Goal: Transaction & Acquisition: Purchase product/service

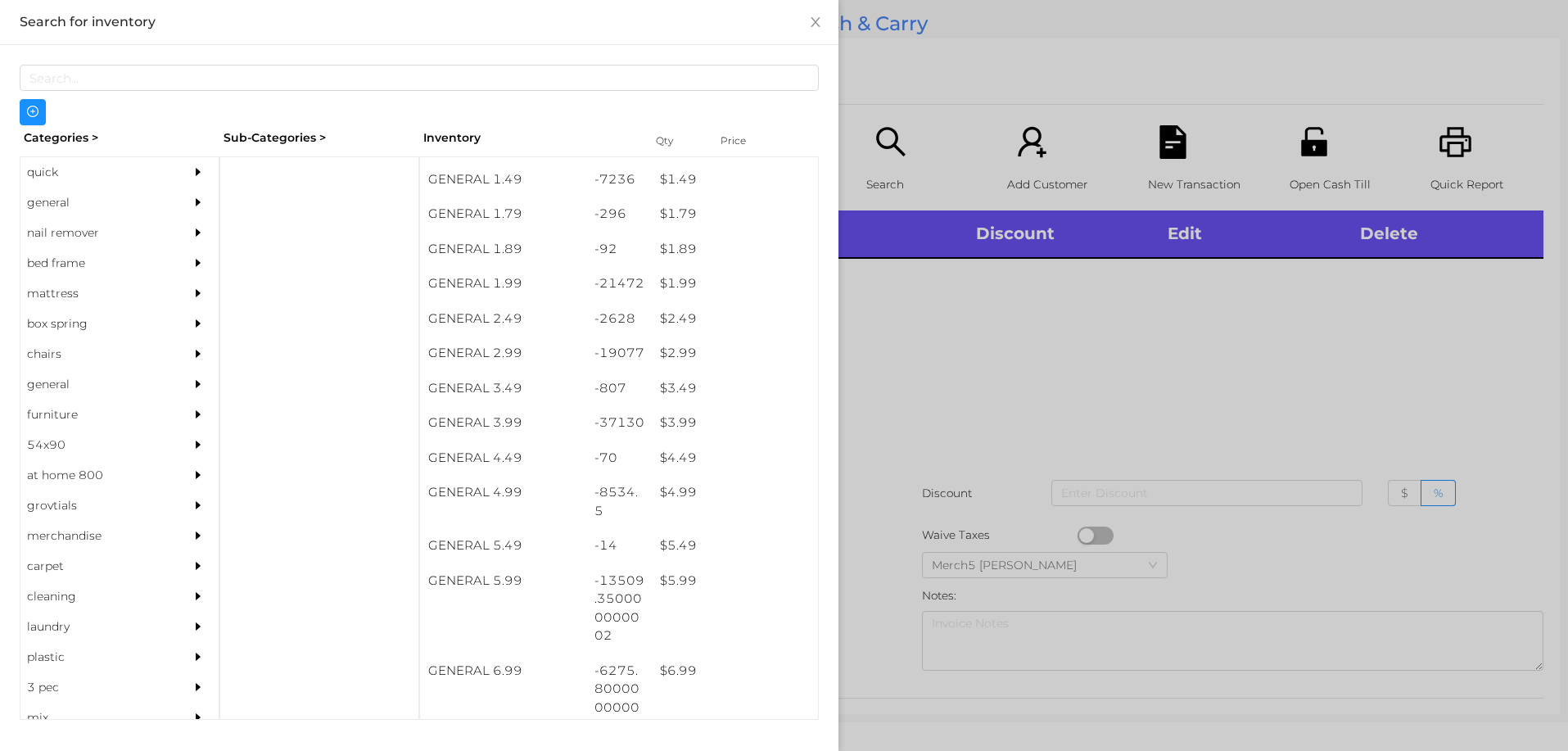
scroll to position [258, 0]
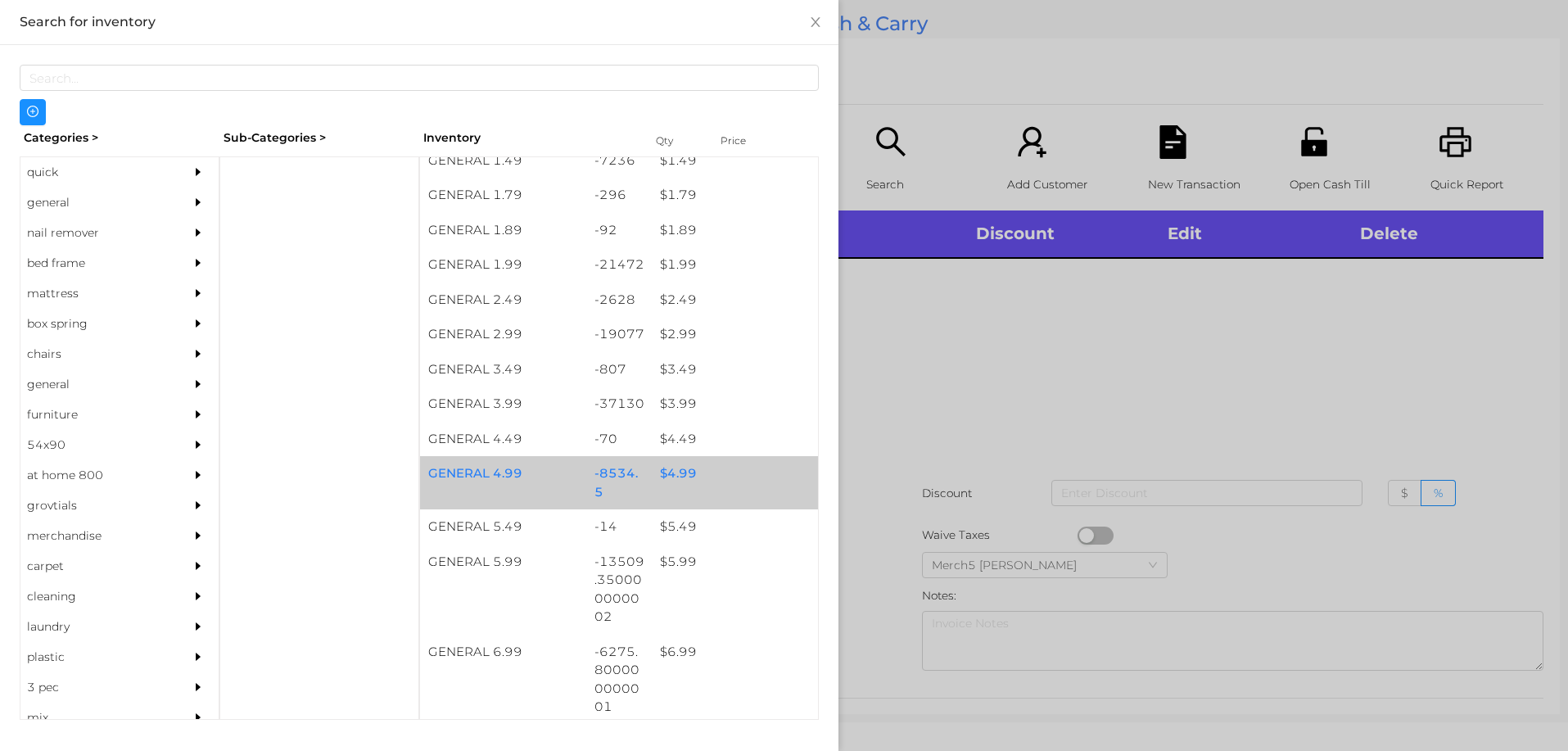
click at [680, 475] on div "$ 4.99" at bounding box center [734, 474] width 166 height 35
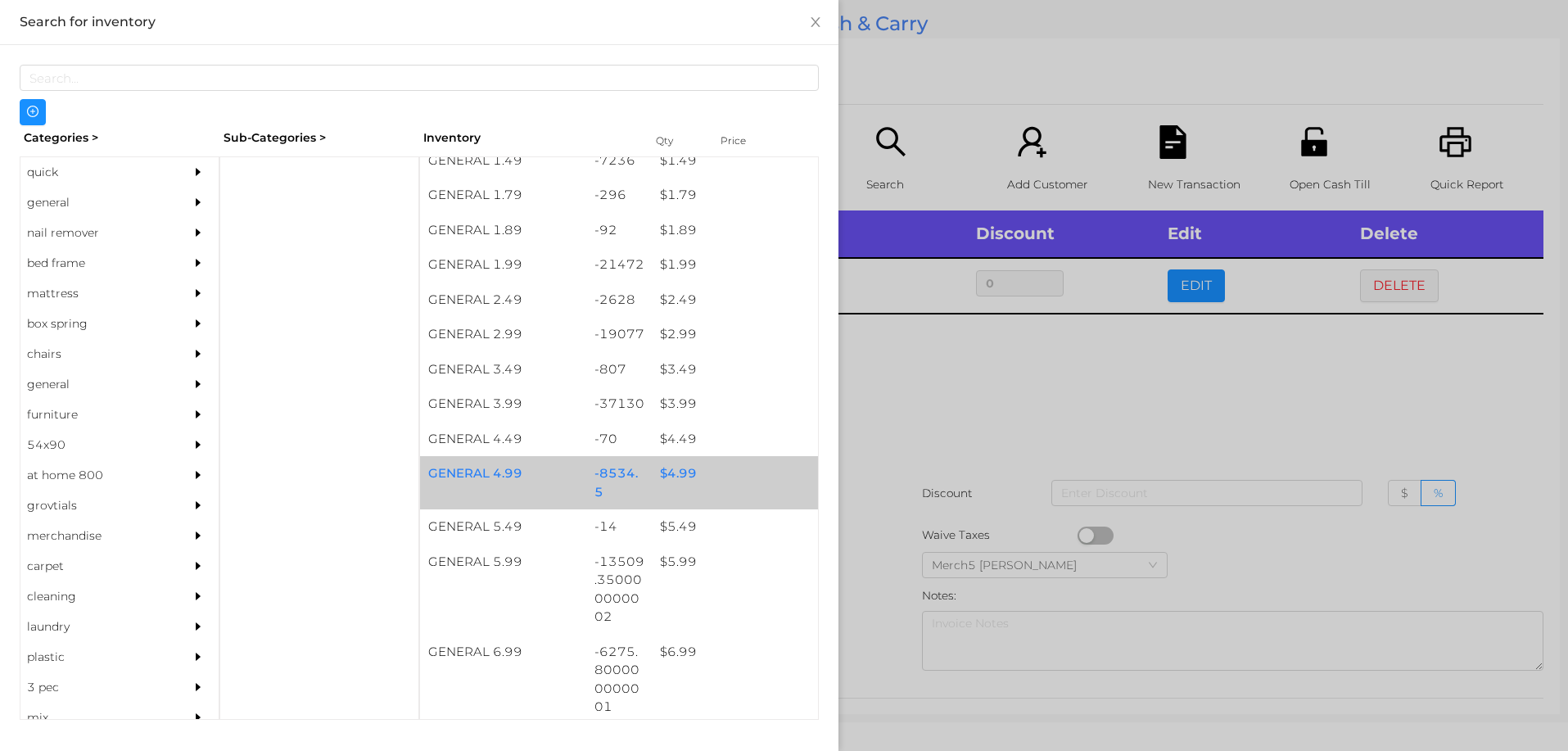
click at [686, 476] on div "$ 4.99" at bounding box center [734, 474] width 166 height 35
click at [682, 478] on div "$ 4.99" at bounding box center [734, 474] width 166 height 35
click at [936, 396] on div at bounding box center [784, 376] width 1568 height 751
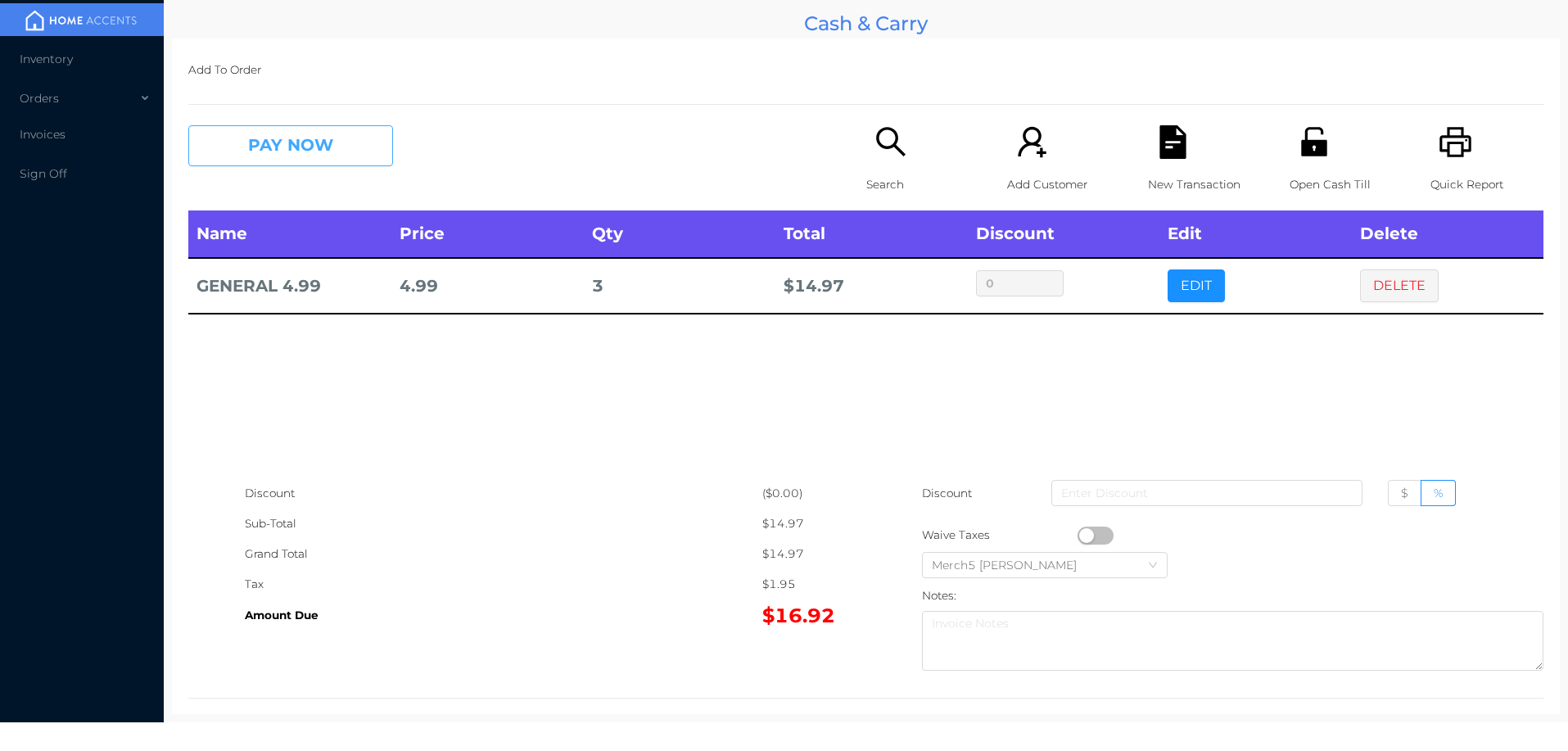
click at [358, 142] on button "PAY NOW" at bounding box center [291, 145] width 205 height 41
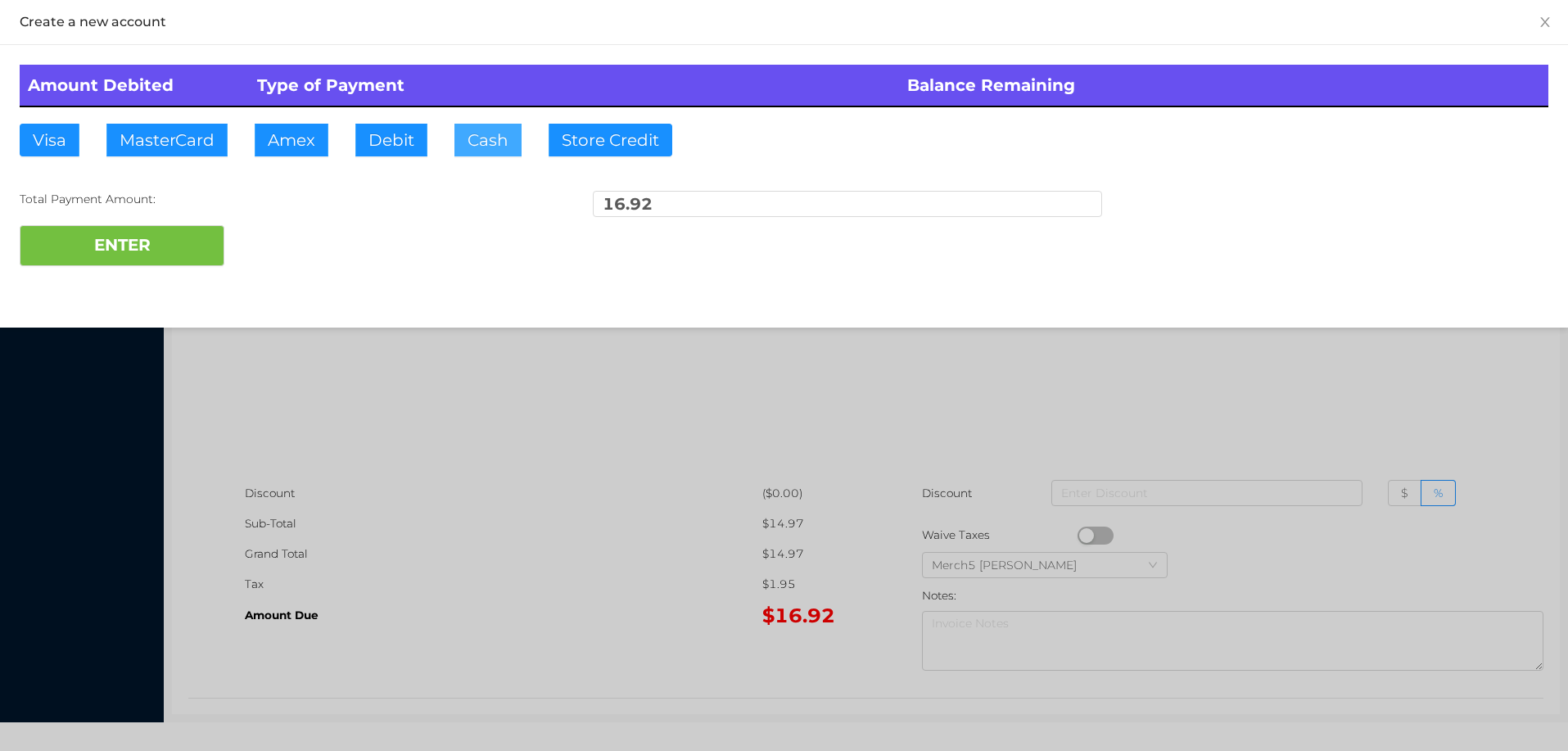
click at [486, 137] on button "Cash" at bounding box center [488, 140] width 67 height 32
type input "20"
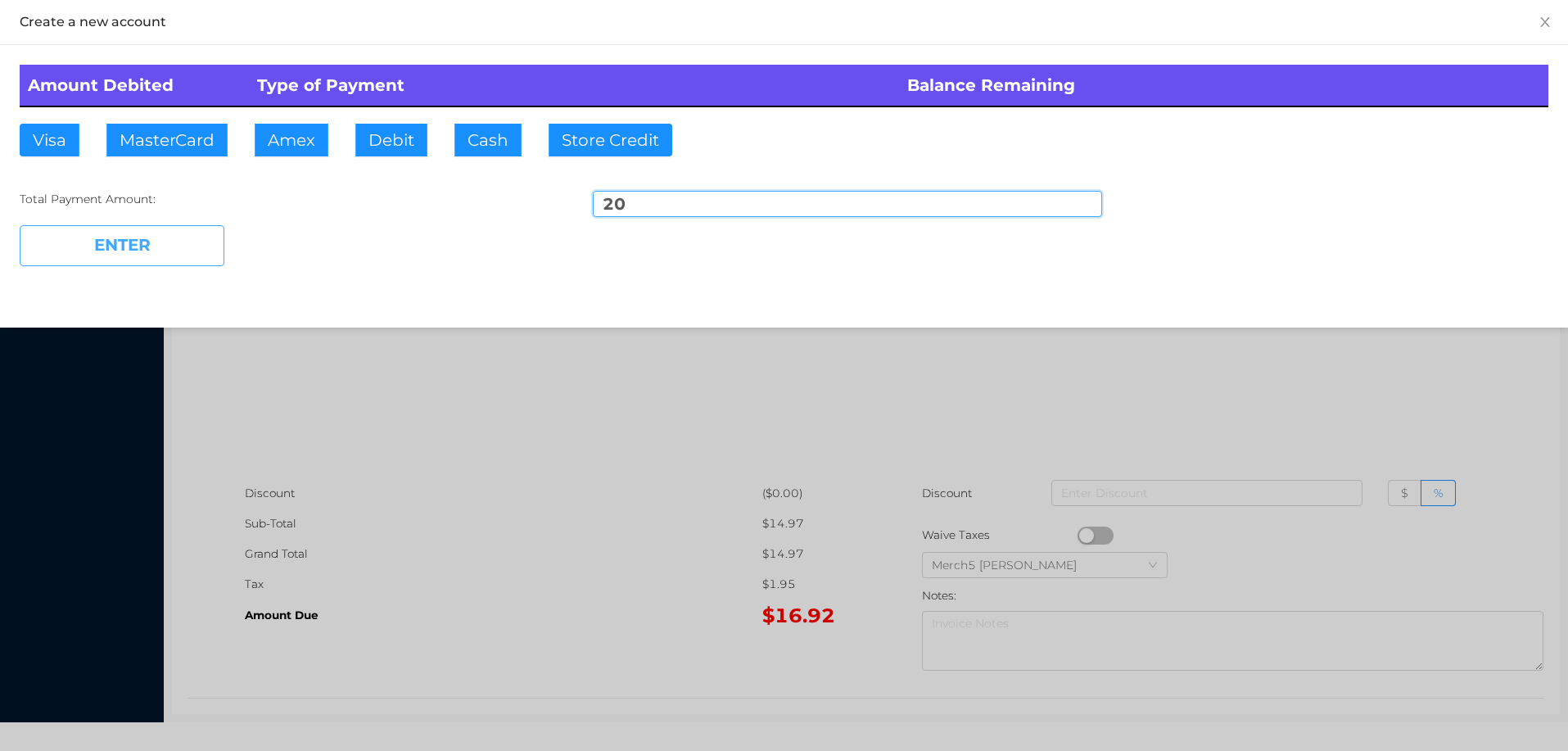
click at [186, 248] on button "ENTER" at bounding box center [122, 245] width 205 height 41
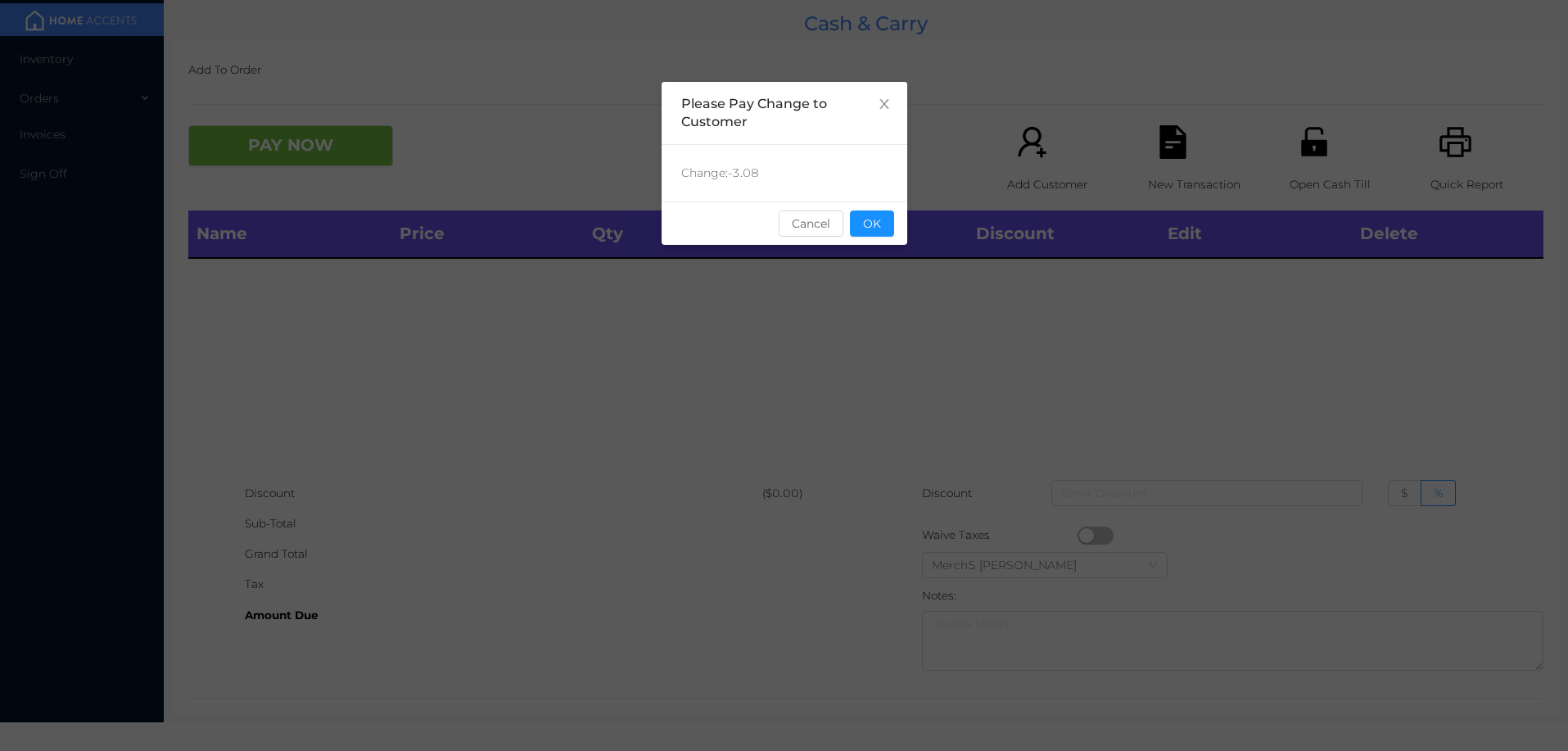
click at [874, 218] on button "OK" at bounding box center [872, 223] width 44 height 26
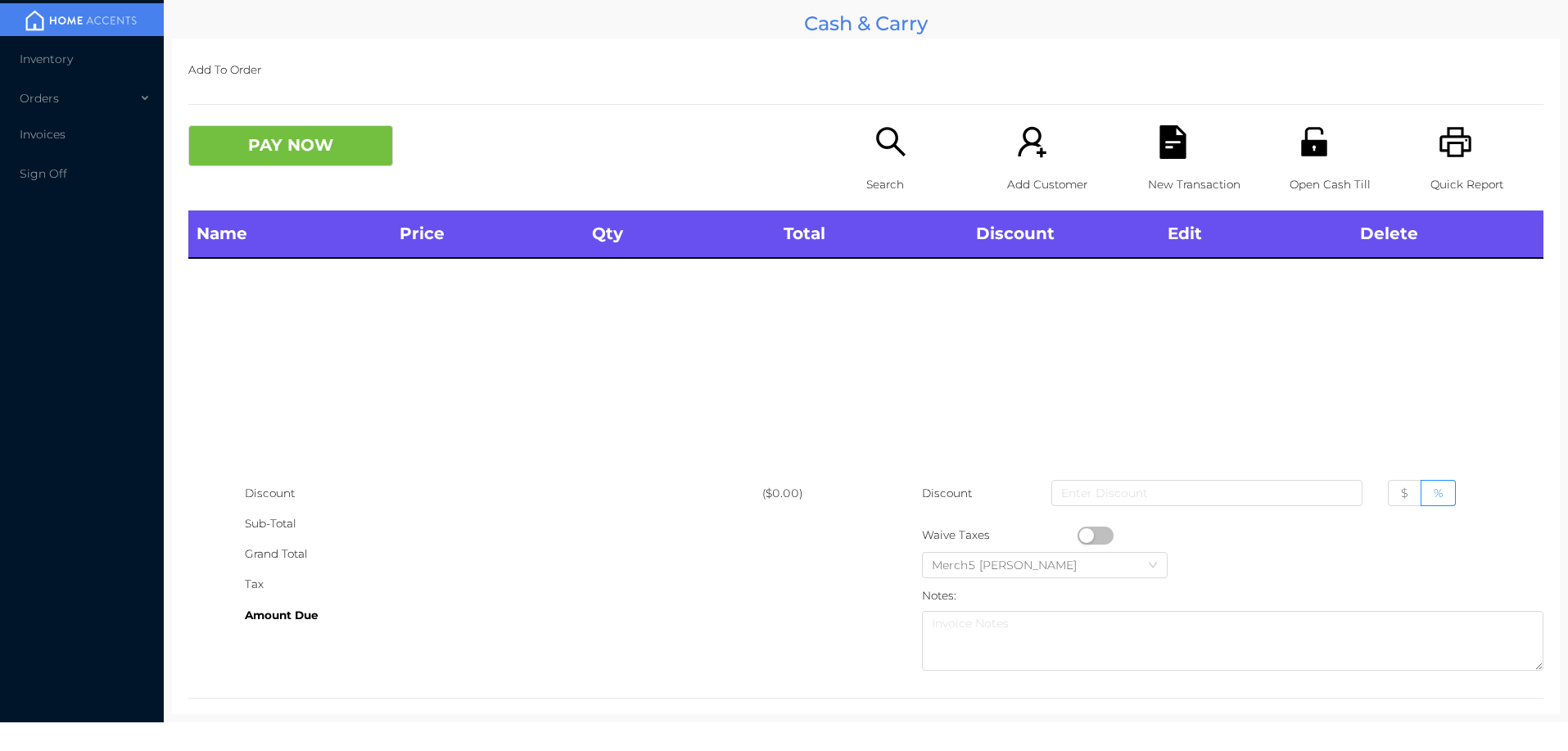
click at [889, 136] on icon "icon: search" at bounding box center [890, 141] width 30 height 30
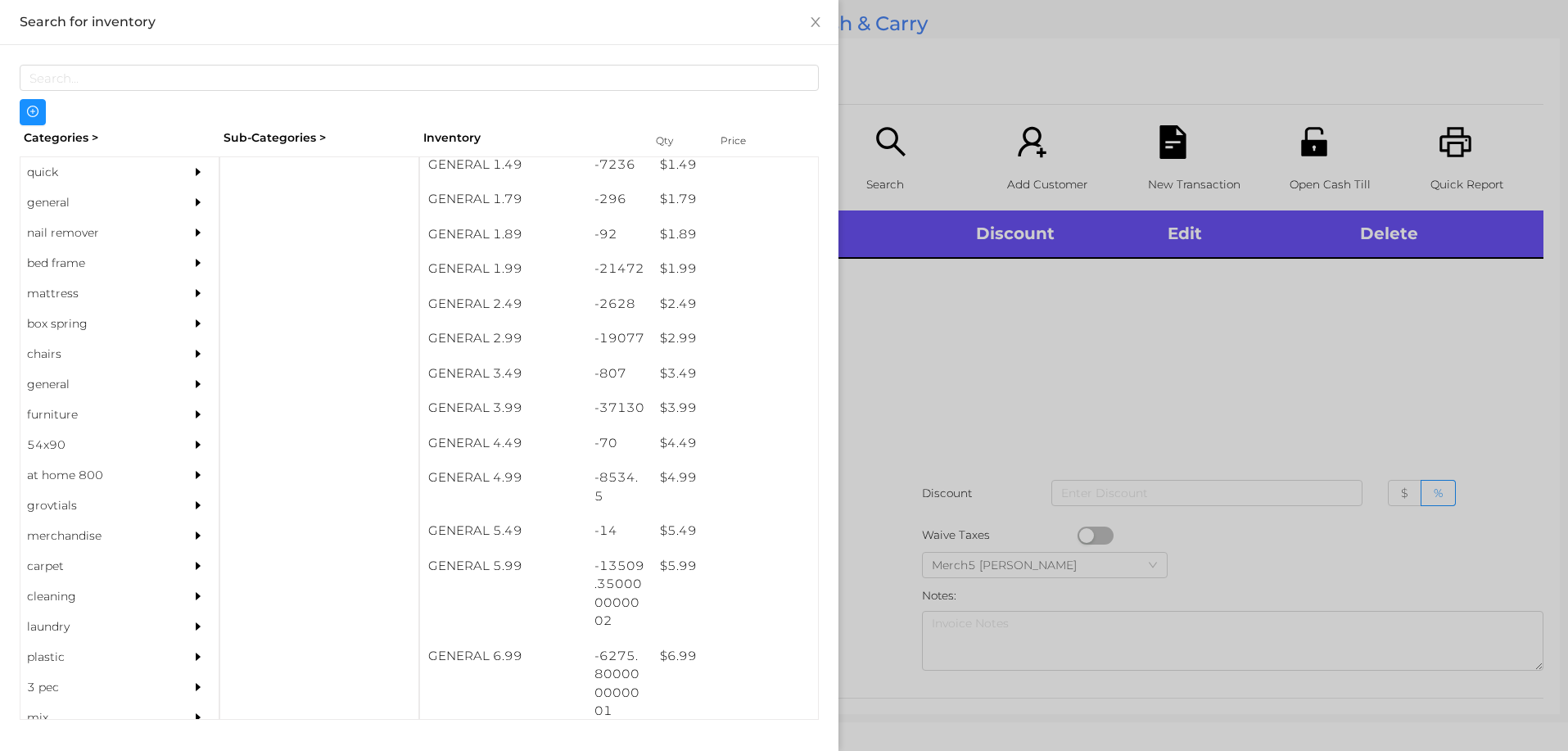
scroll to position [254, 0]
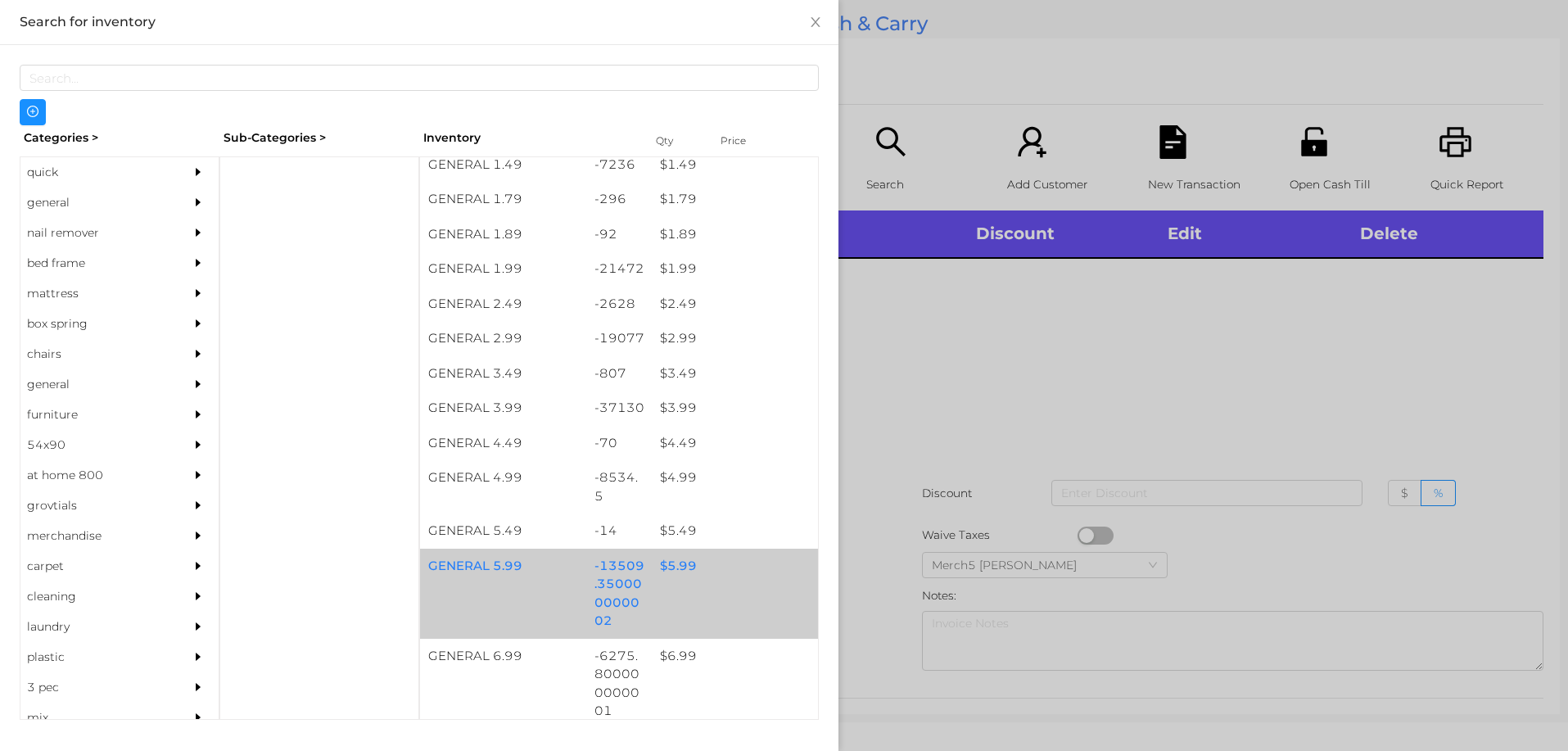
click at [673, 562] on div "$ 5.99" at bounding box center [734, 566] width 166 height 35
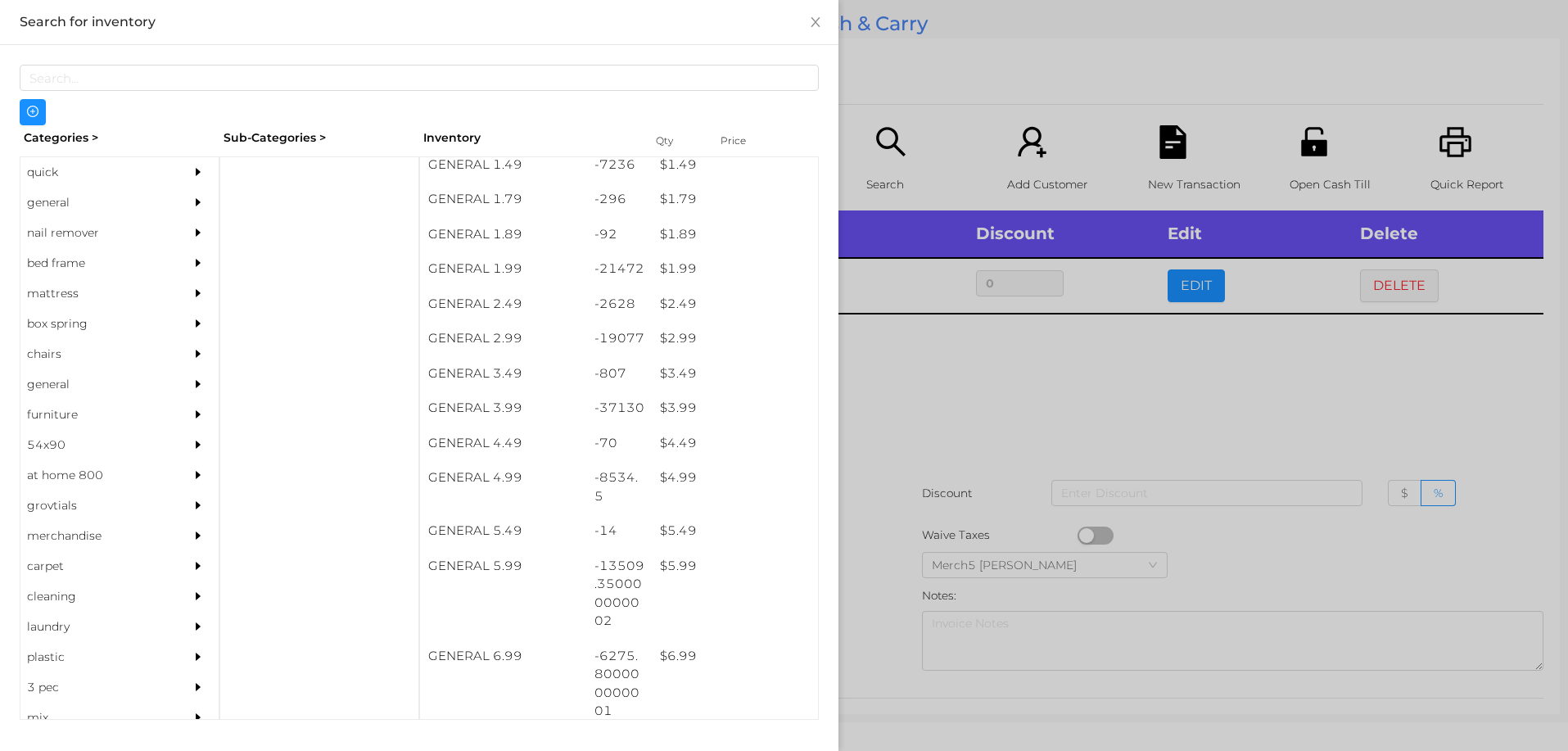
click at [950, 363] on div at bounding box center [784, 376] width 1568 height 751
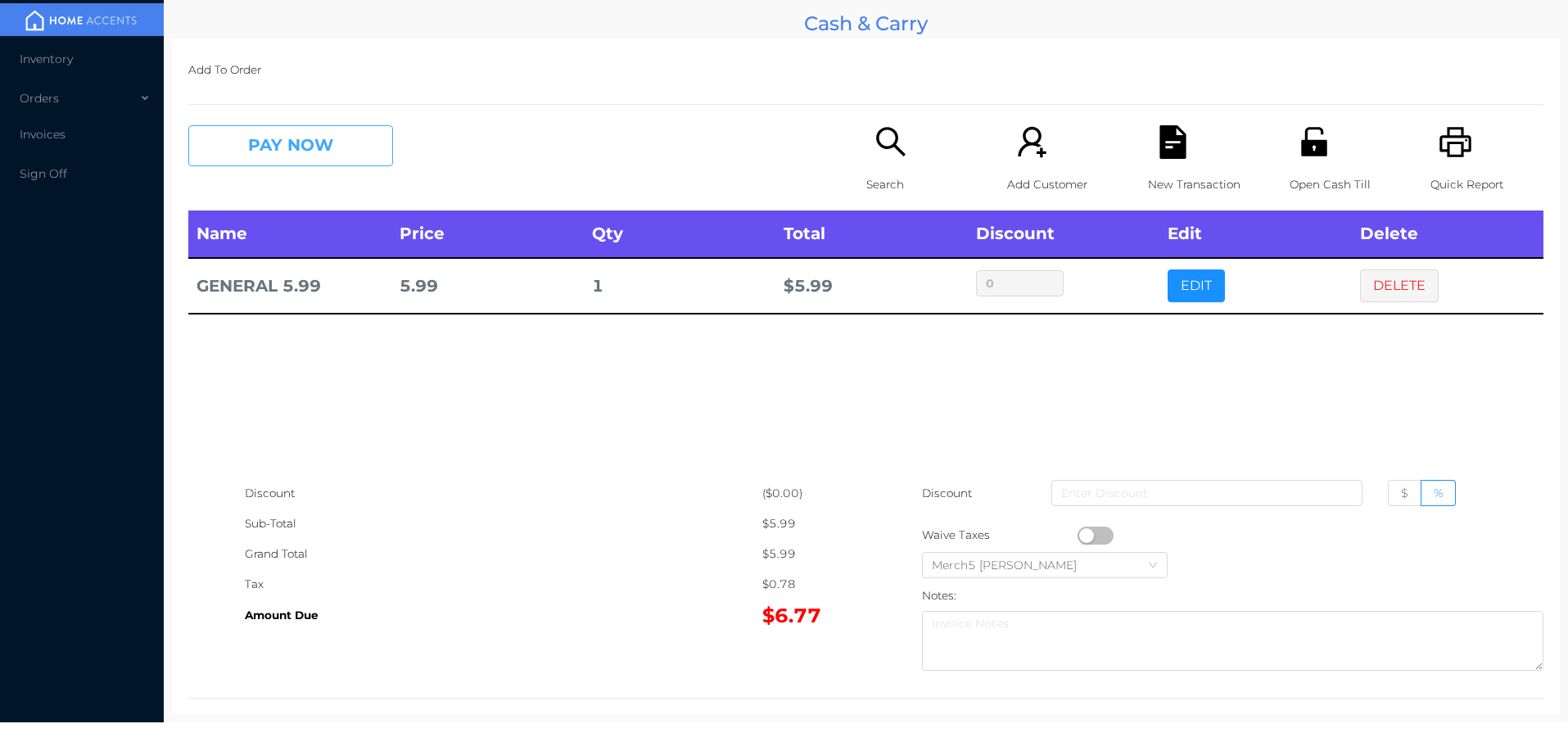
click at [320, 135] on button "PAY NOW" at bounding box center [291, 145] width 205 height 41
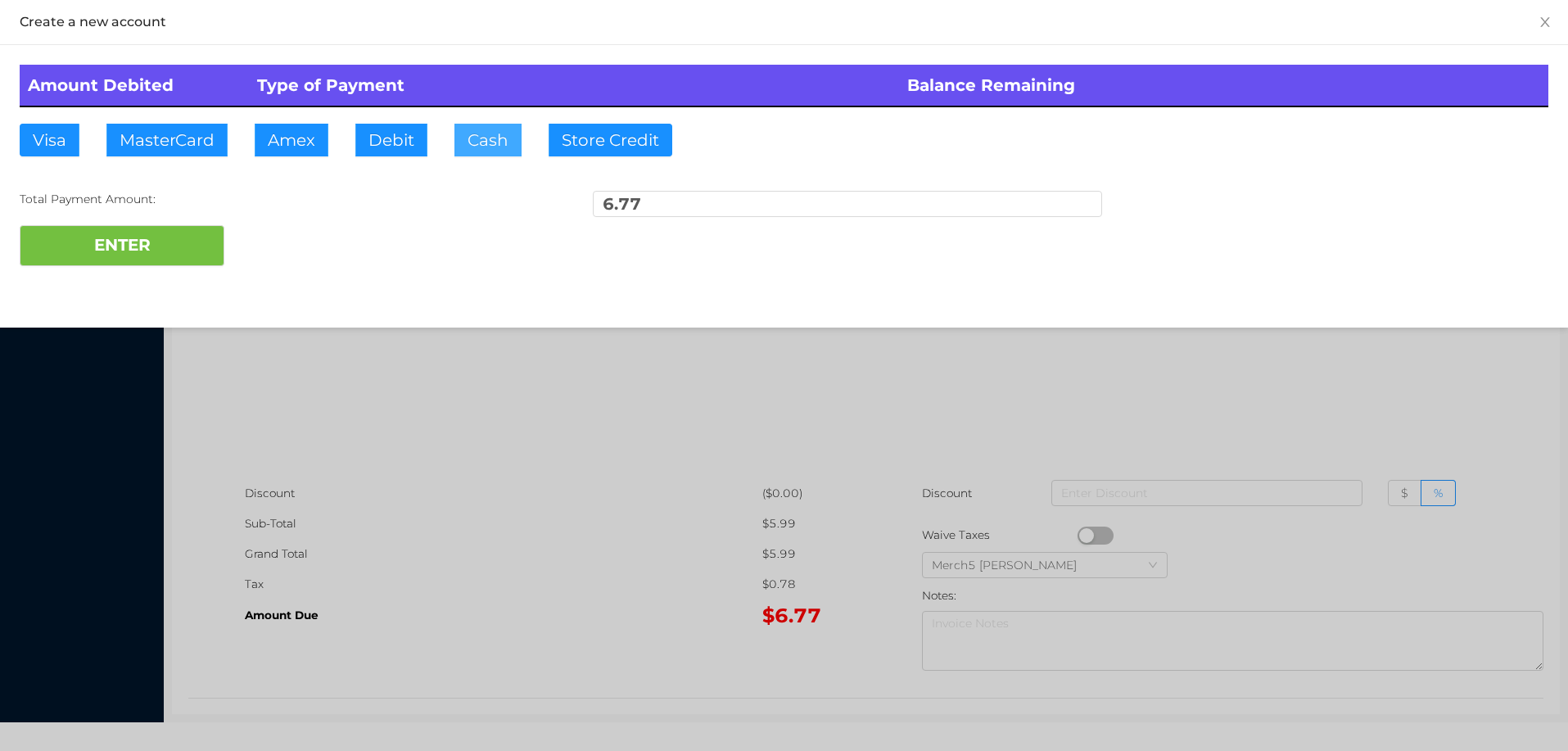
click at [493, 135] on button "Cash" at bounding box center [488, 140] width 67 height 32
type input "10"
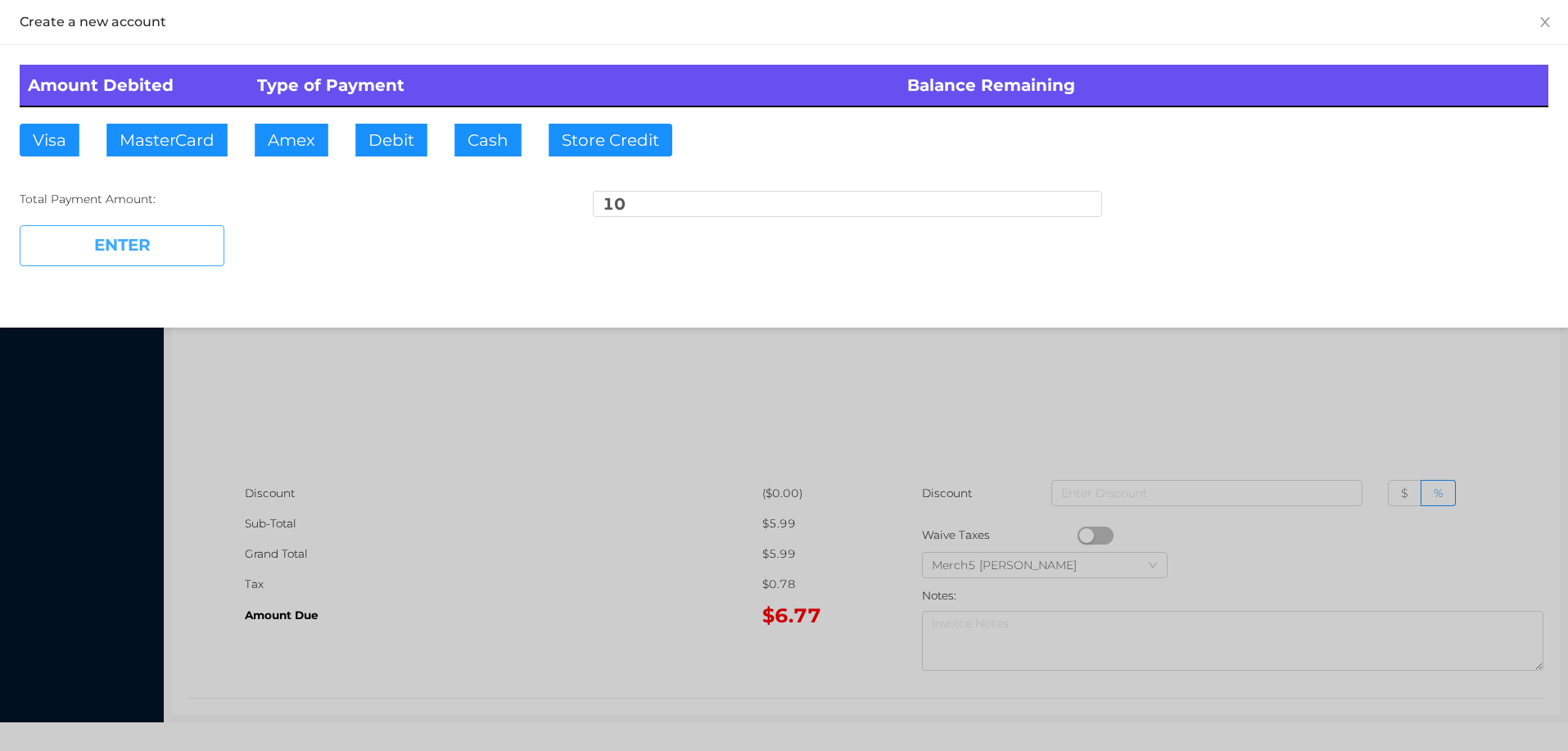
click at [168, 242] on button "ENTER" at bounding box center [122, 245] width 205 height 41
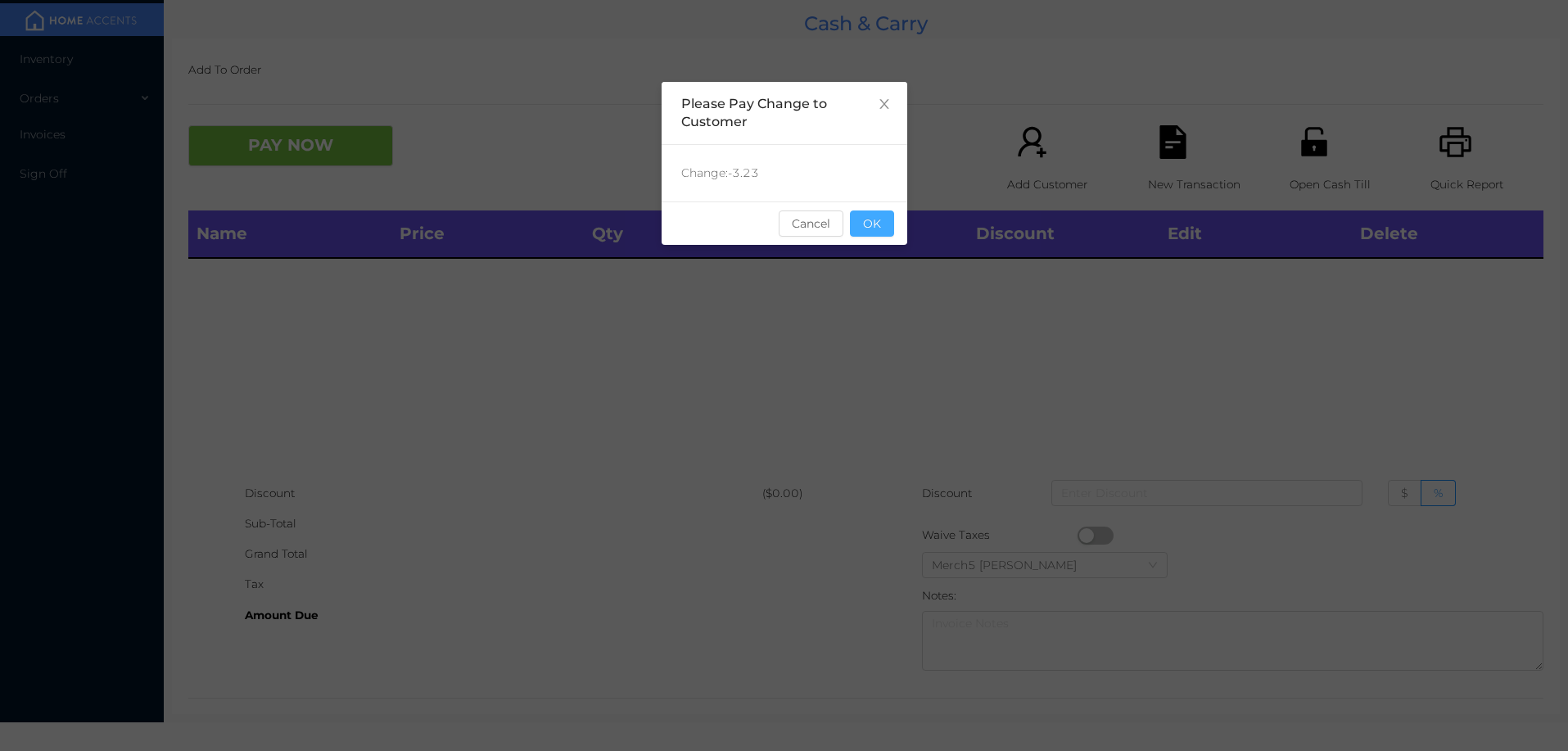
click at [864, 227] on button "OK" at bounding box center [872, 223] width 44 height 26
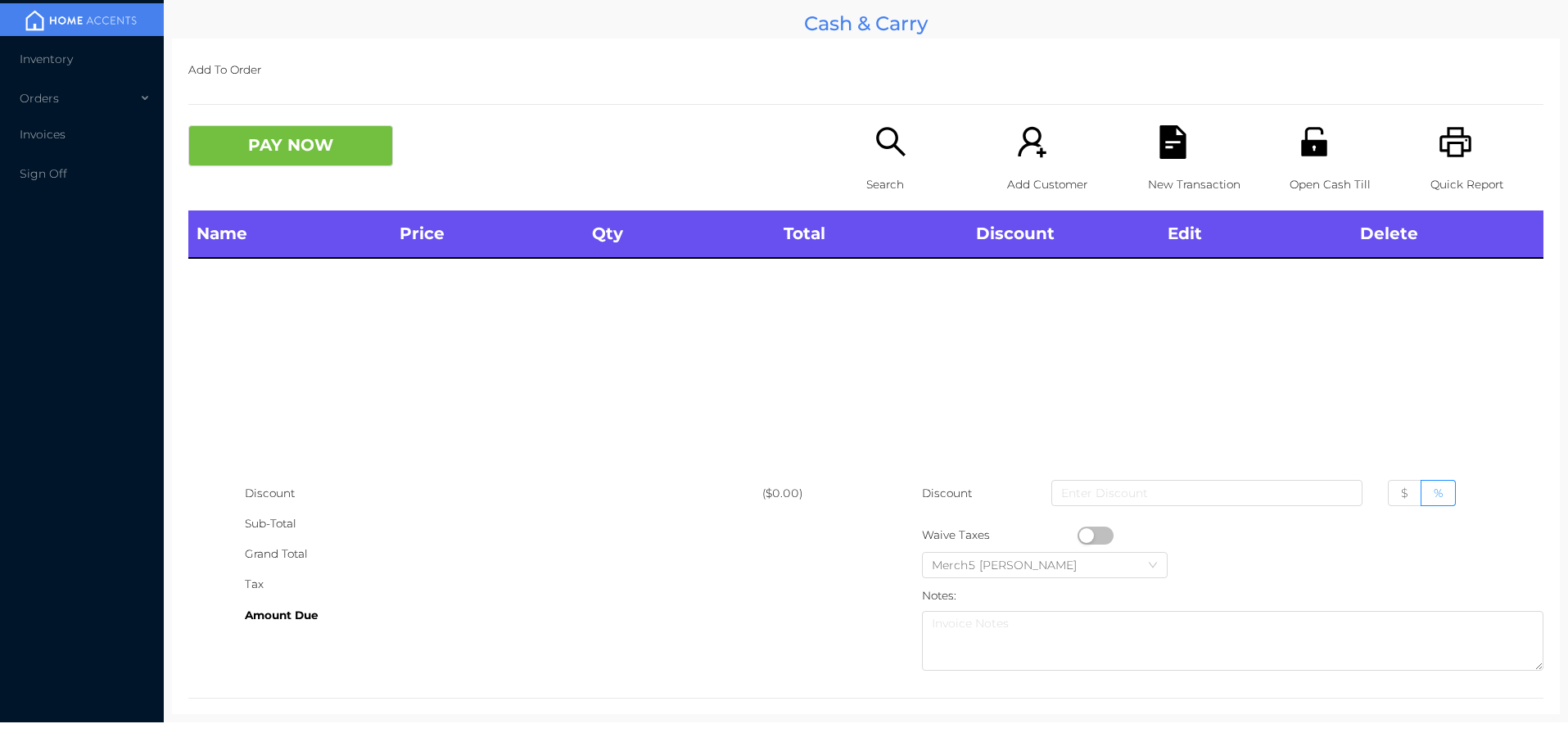
click at [1444, 150] on icon "icon: printer" at bounding box center [1455, 141] width 33 height 33
click at [888, 151] on icon "icon: search" at bounding box center [891, 141] width 33 height 33
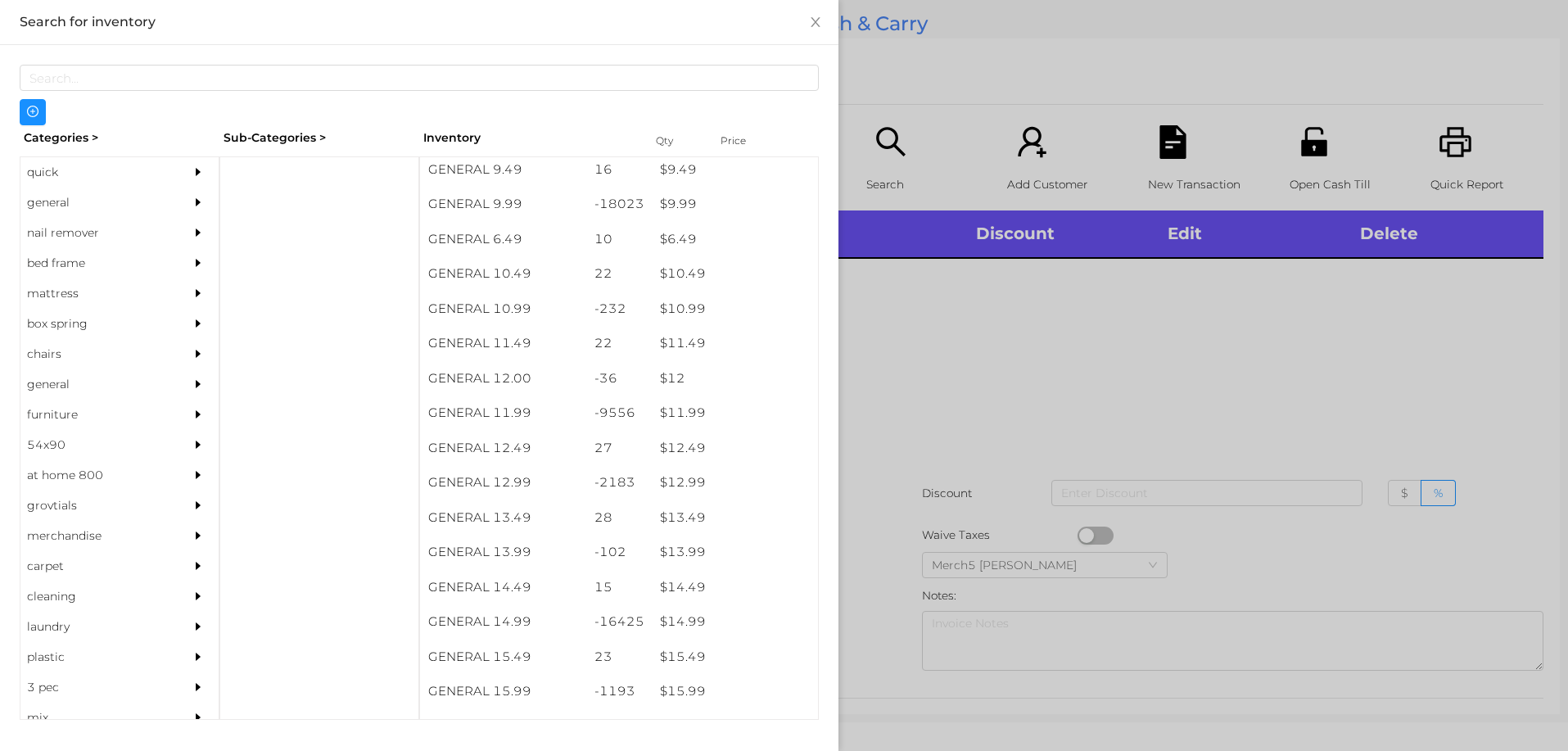
scroll to position [999, 0]
click at [36, 166] on div "quick" at bounding box center [94, 173] width 149 height 30
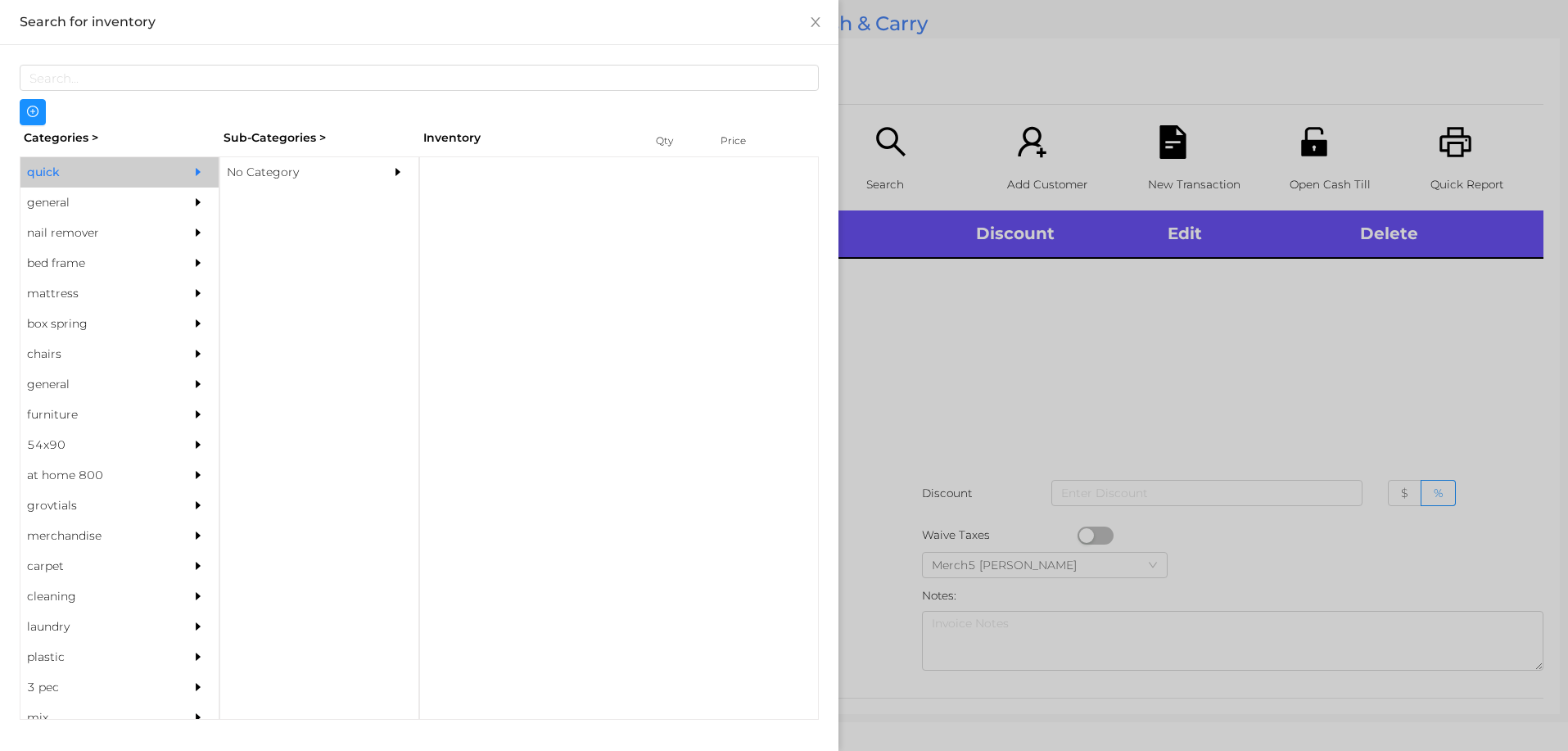
scroll to position [0, 0]
click at [256, 173] on div "No Category" at bounding box center [294, 173] width 149 height 30
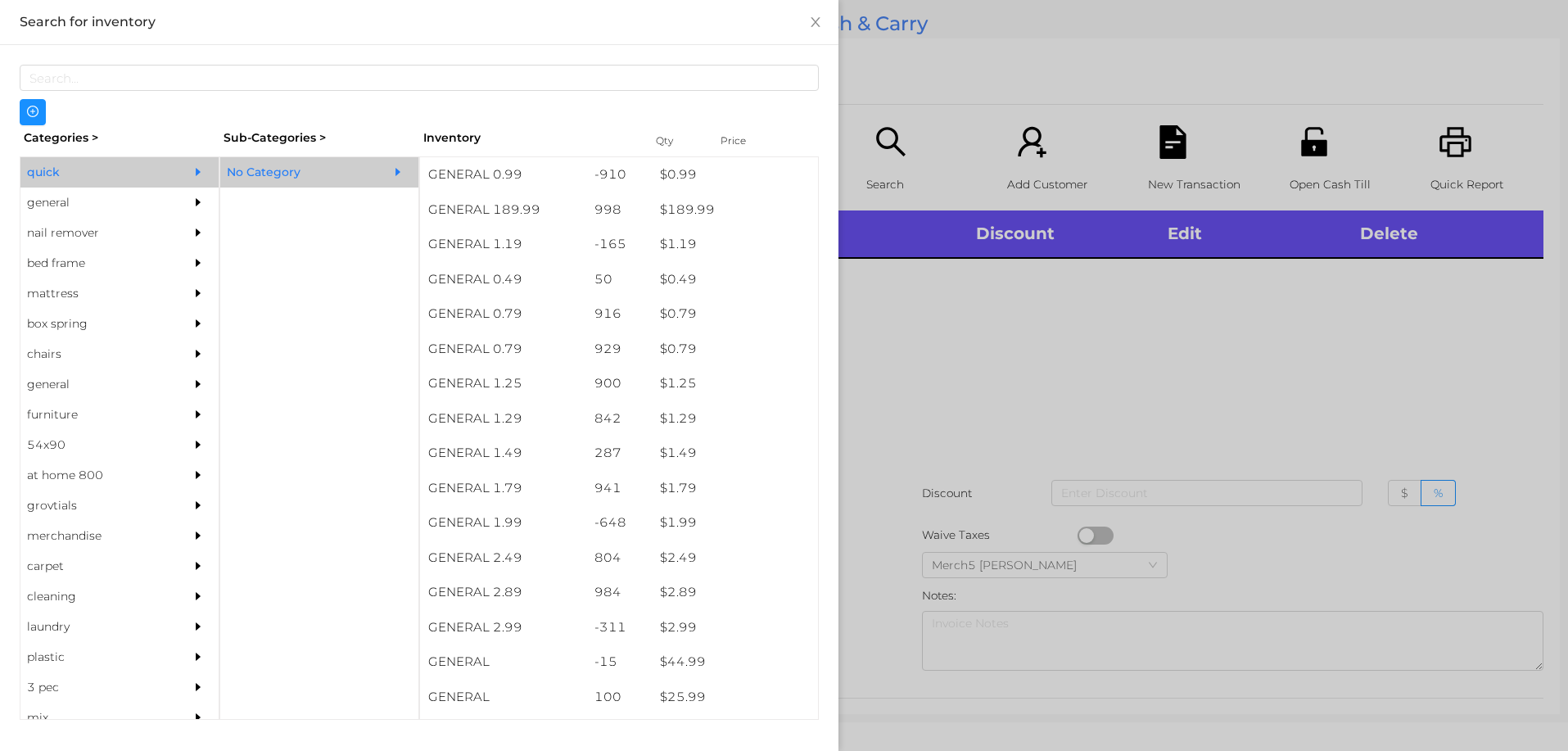
click at [691, 659] on div "$ 44.99" at bounding box center [734, 661] width 166 height 35
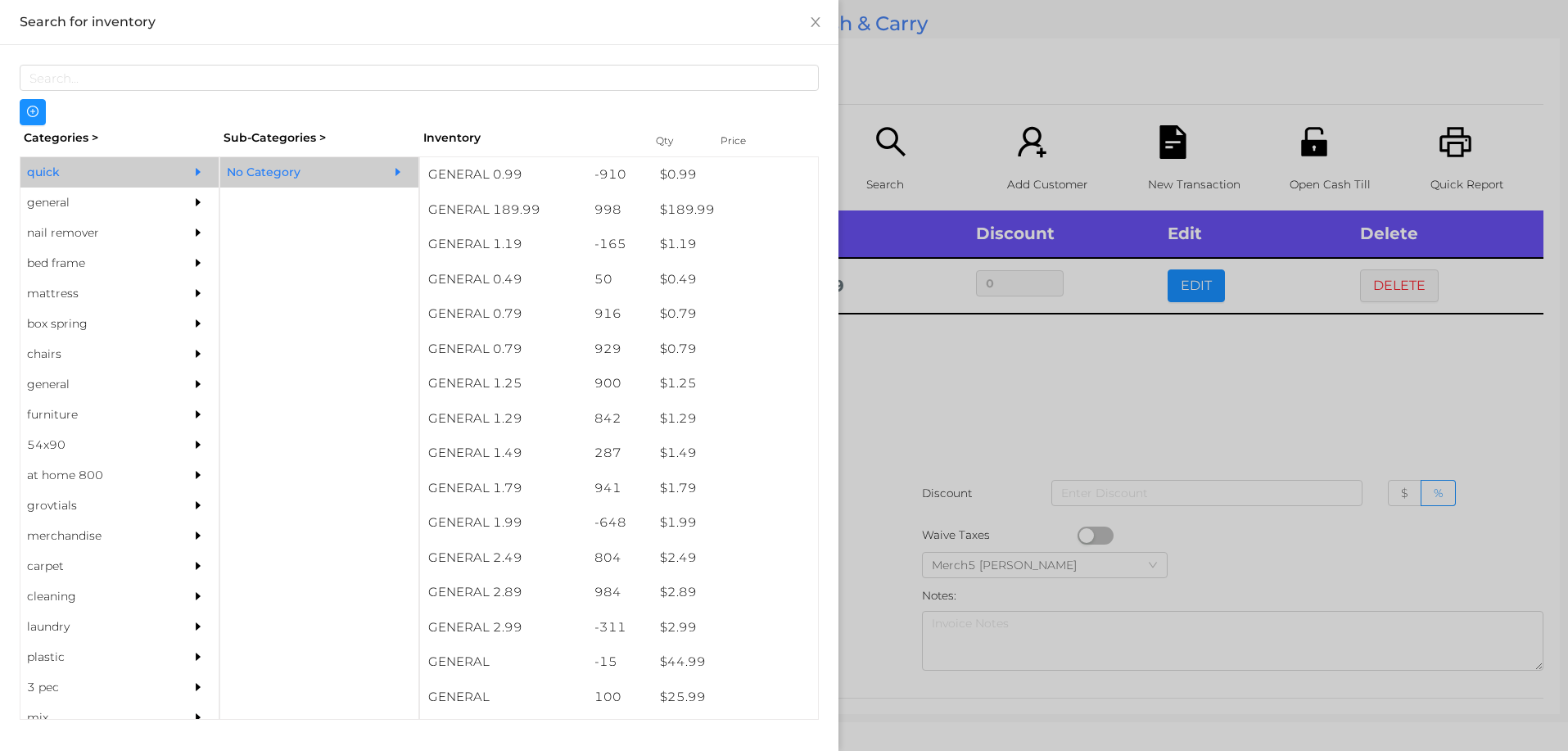
click at [50, 206] on div "general" at bounding box center [94, 203] width 149 height 30
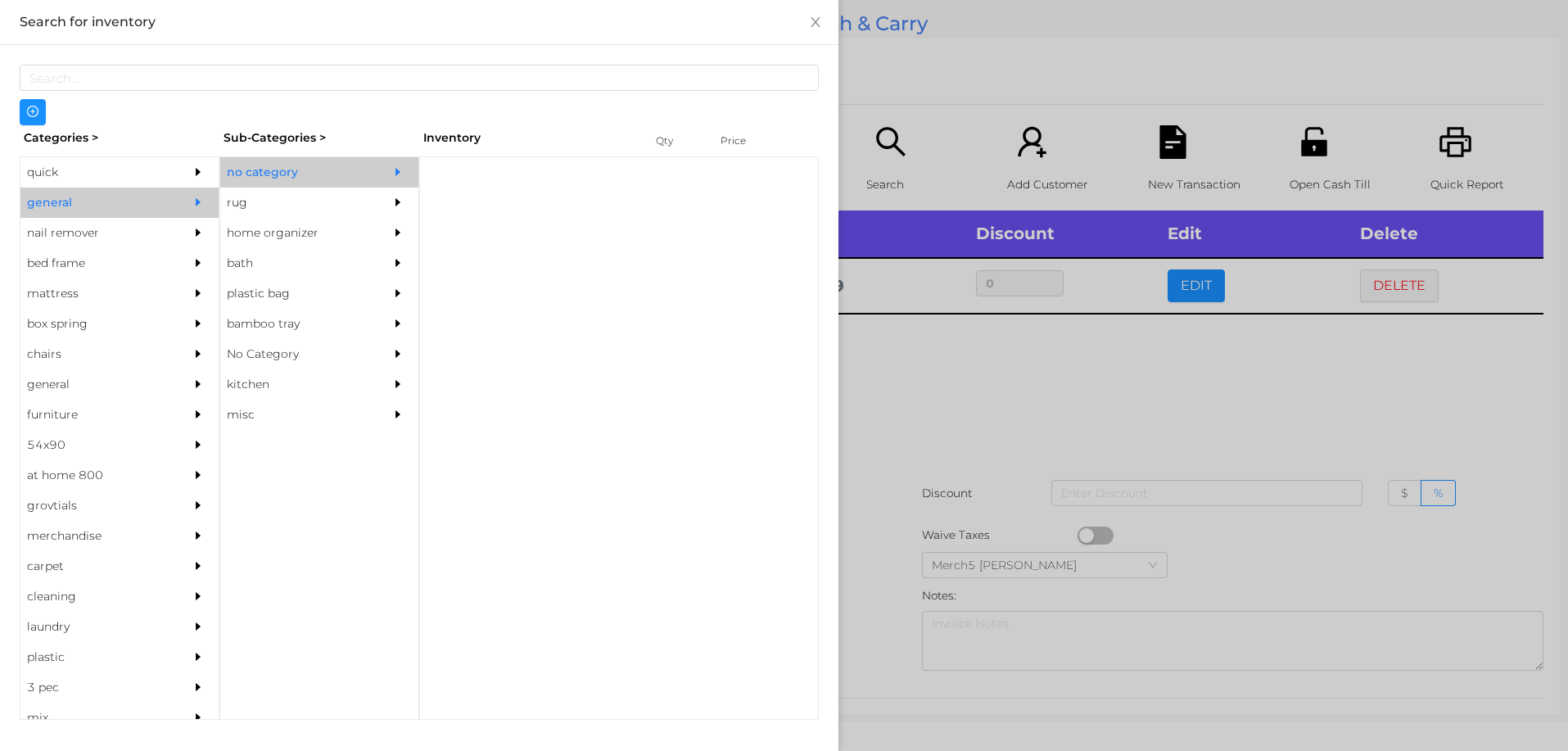
click at [304, 168] on div "no category" at bounding box center [294, 173] width 149 height 30
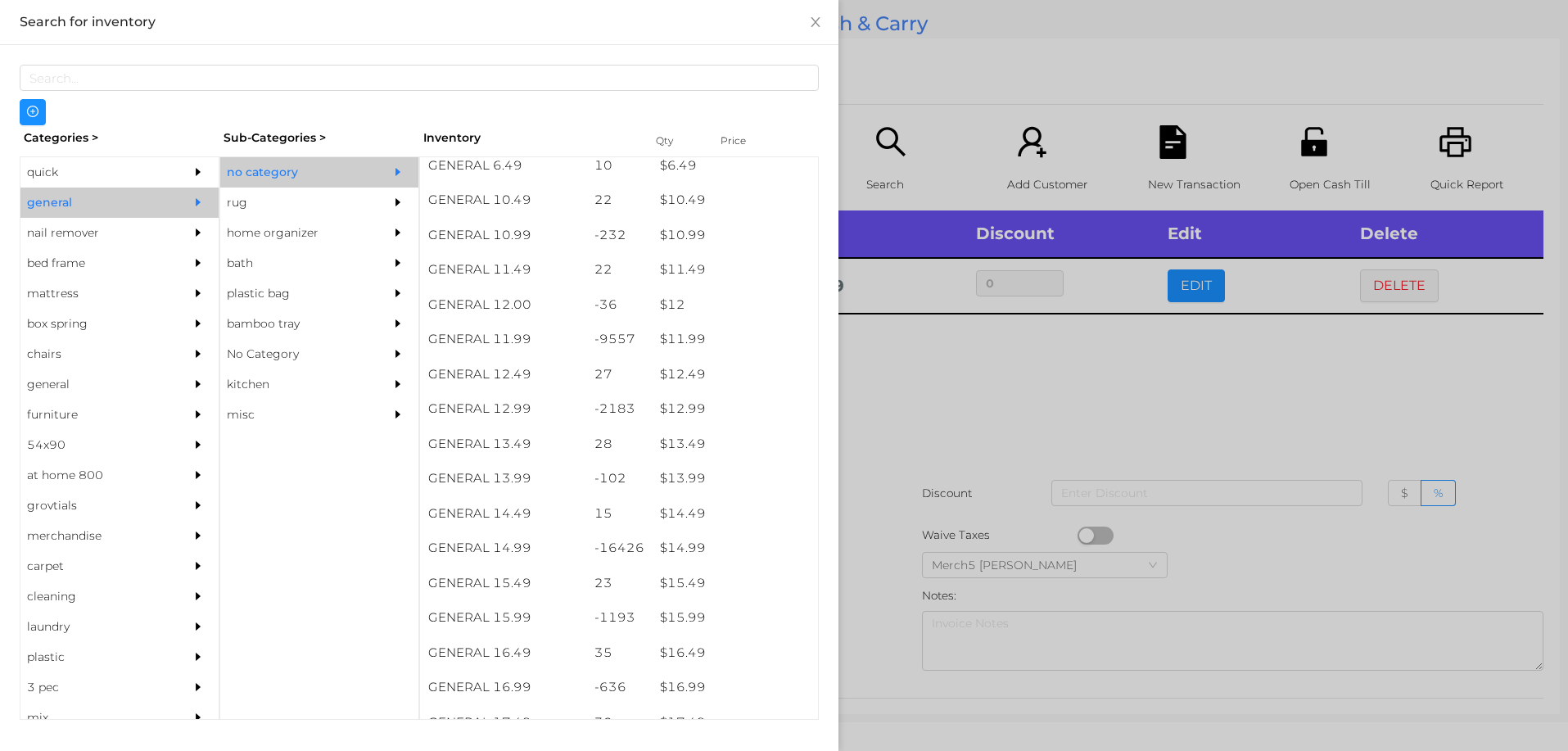
scroll to position [1044, 0]
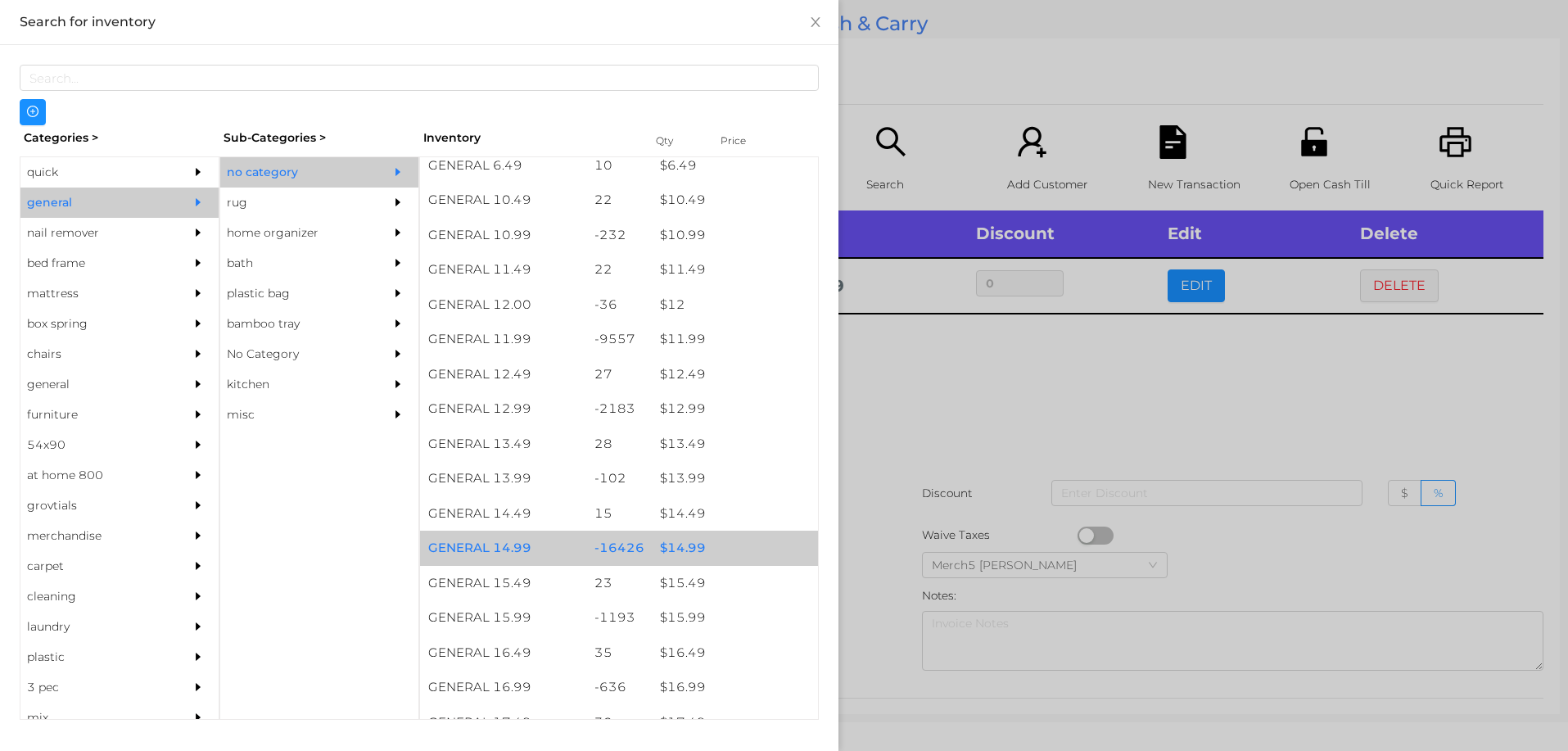
click at [694, 555] on div "$ 14.99" at bounding box center [734, 548] width 166 height 35
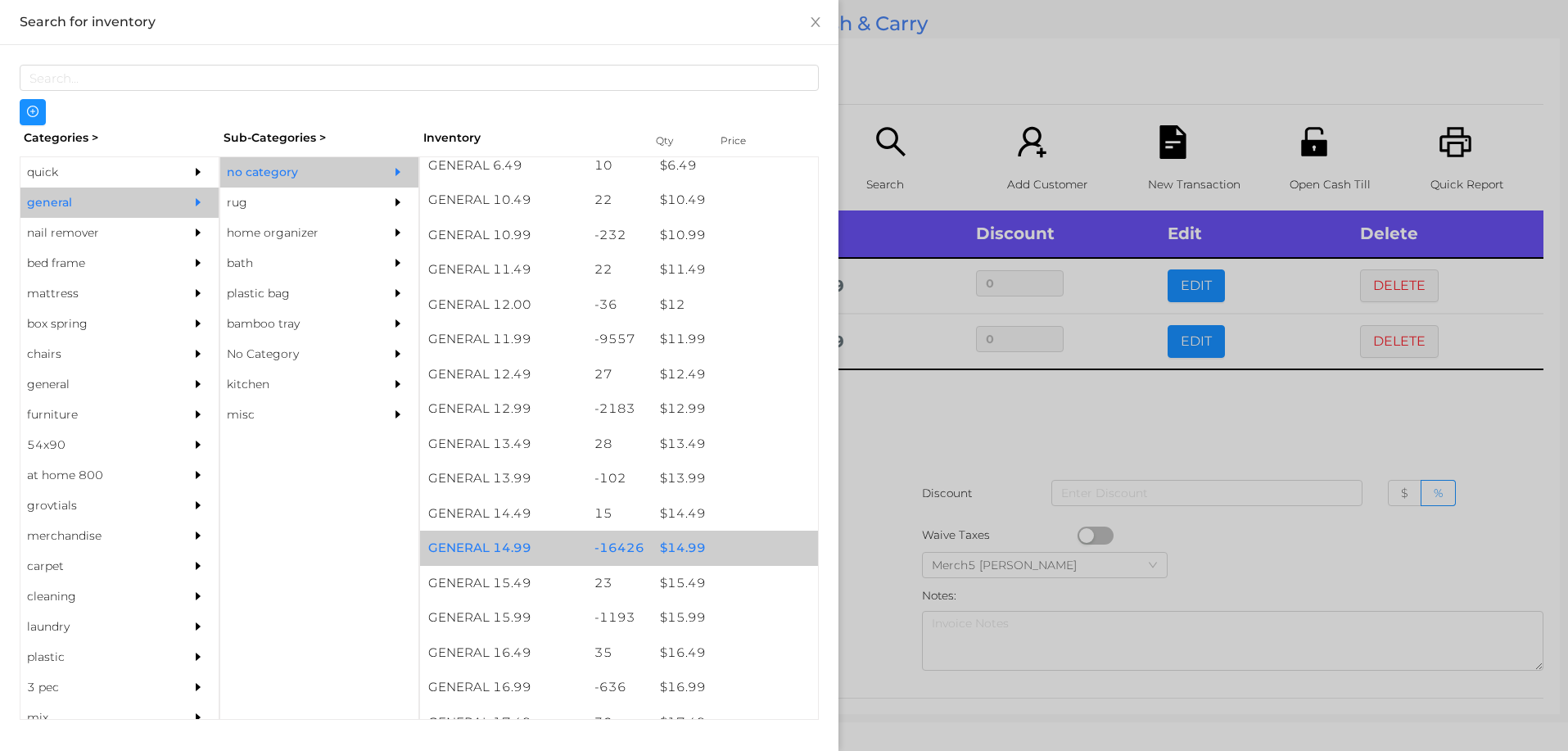
click at [681, 550] on div "$ 14.99" at bounding box center [734, 548] width 166 height 35
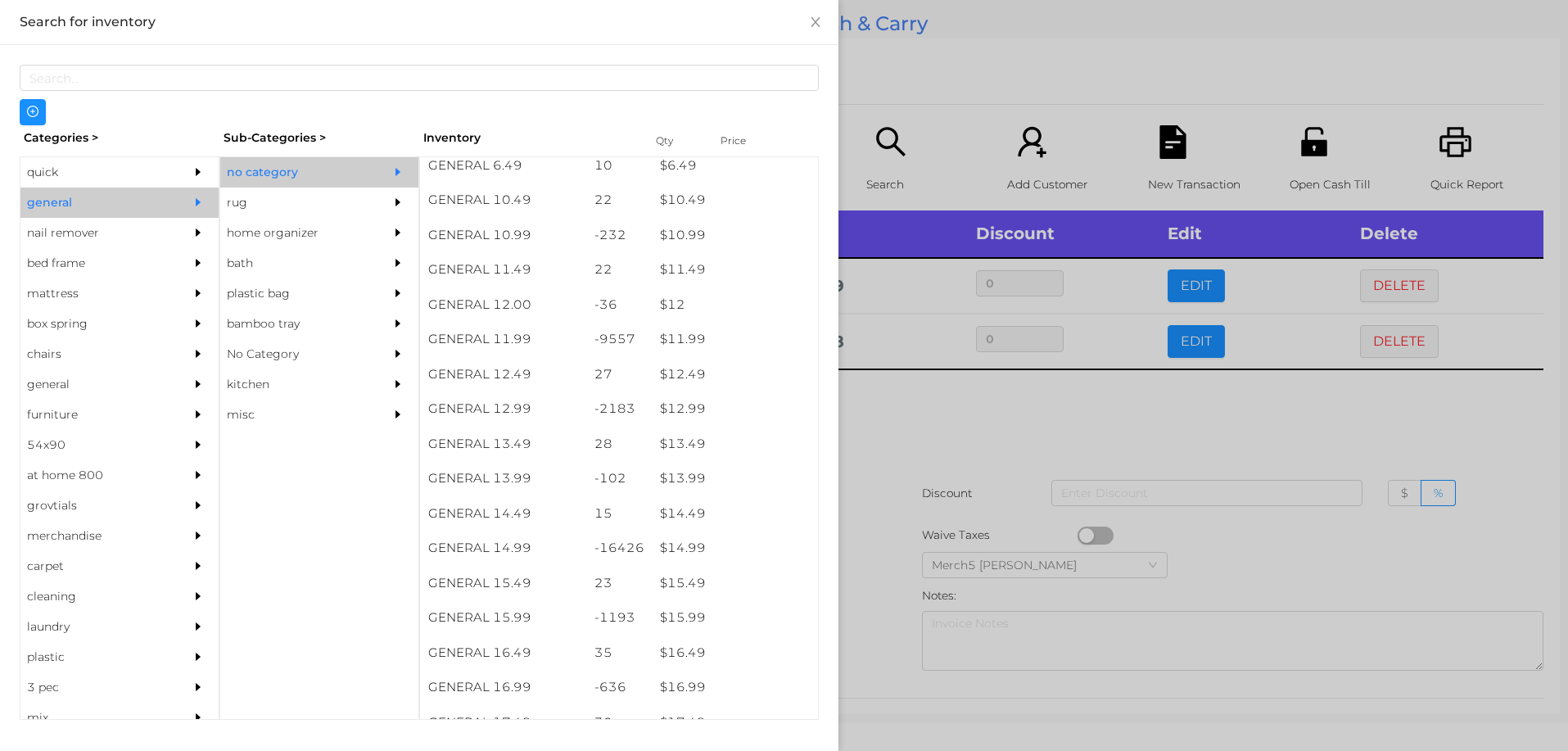
click at [890, 423] on div at bounding box center [784, 376] width 1568 height 751
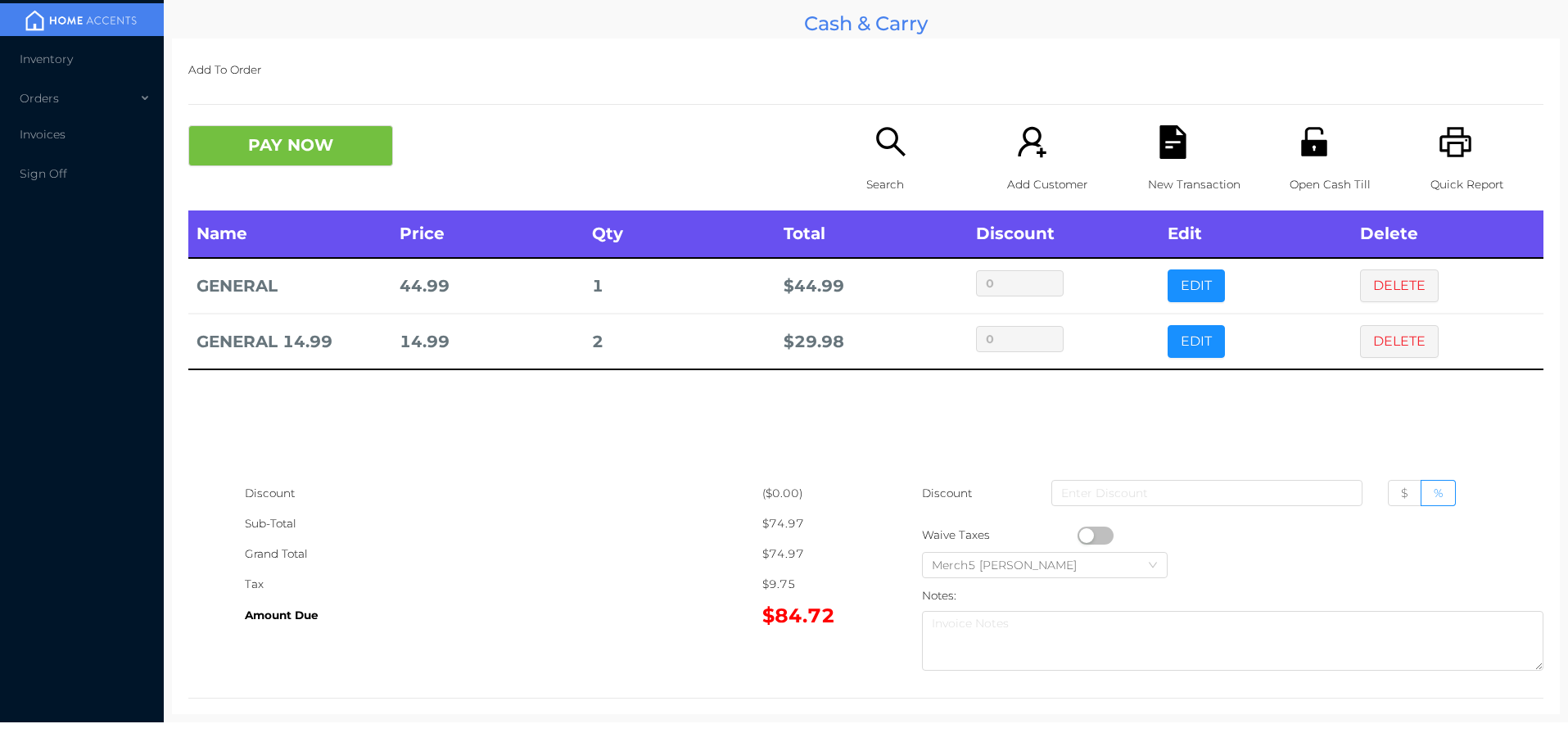
click at [356, 143] on button "PAY NOW" at bounding box center [291, 145] width 205 height 41
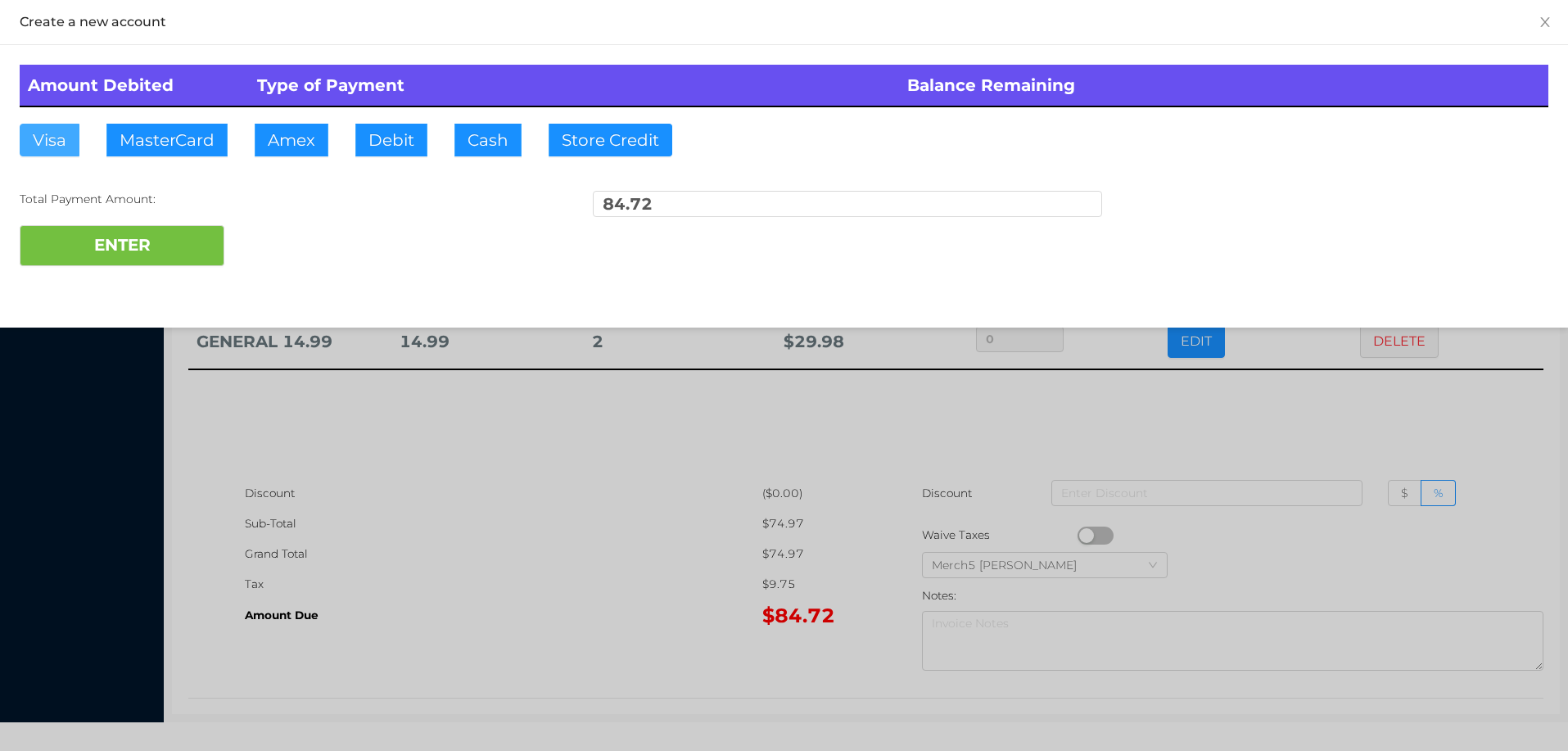
click at [50, 140] on button "Visa" at bounding box center [50, 140] width 60 height 32
click at [78, 246] on button "ENTER" at bounding box center [122, 245] width 205 height 41
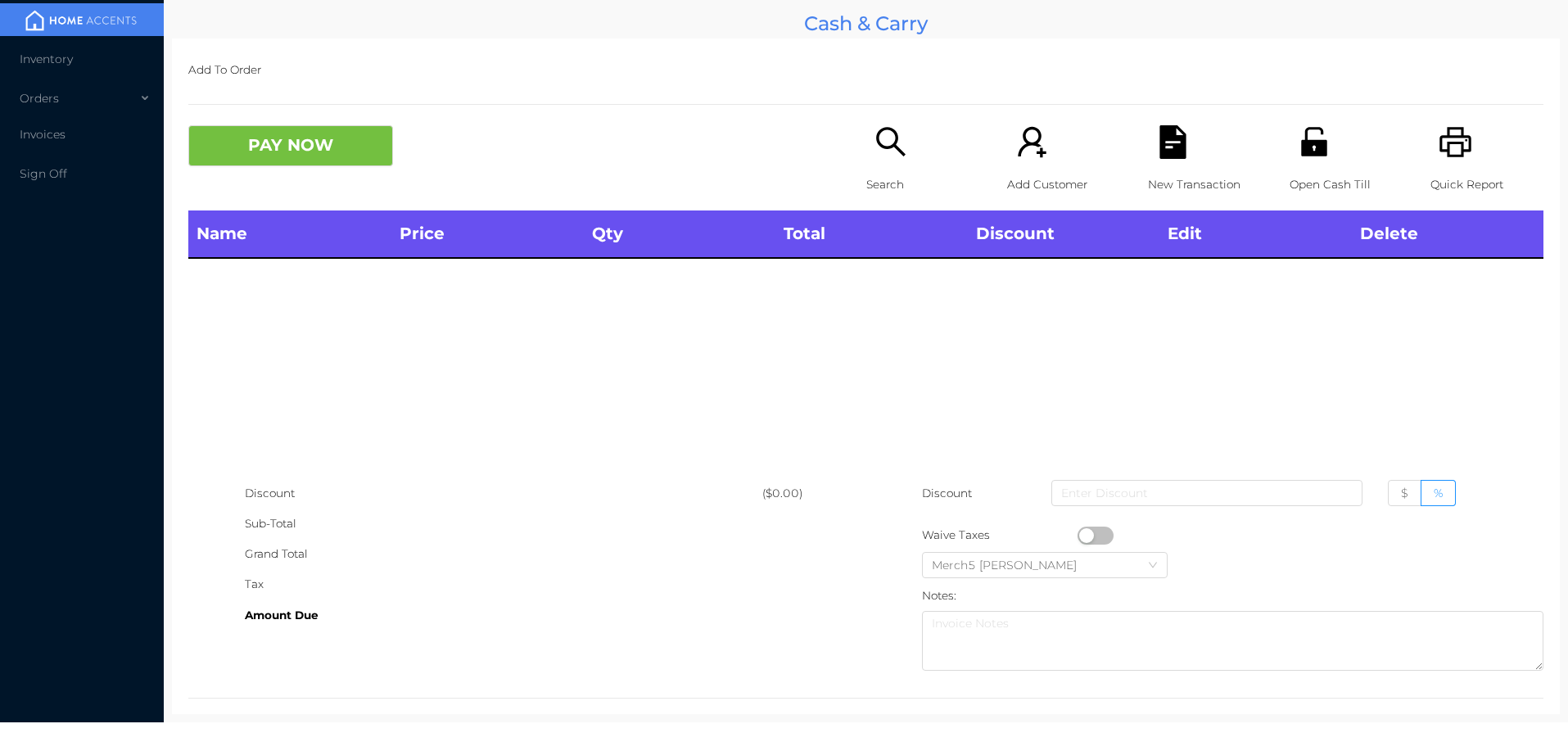
click at [875, 146] on icon "icon: search" at bounding box center [890, 141] width 30 height 30
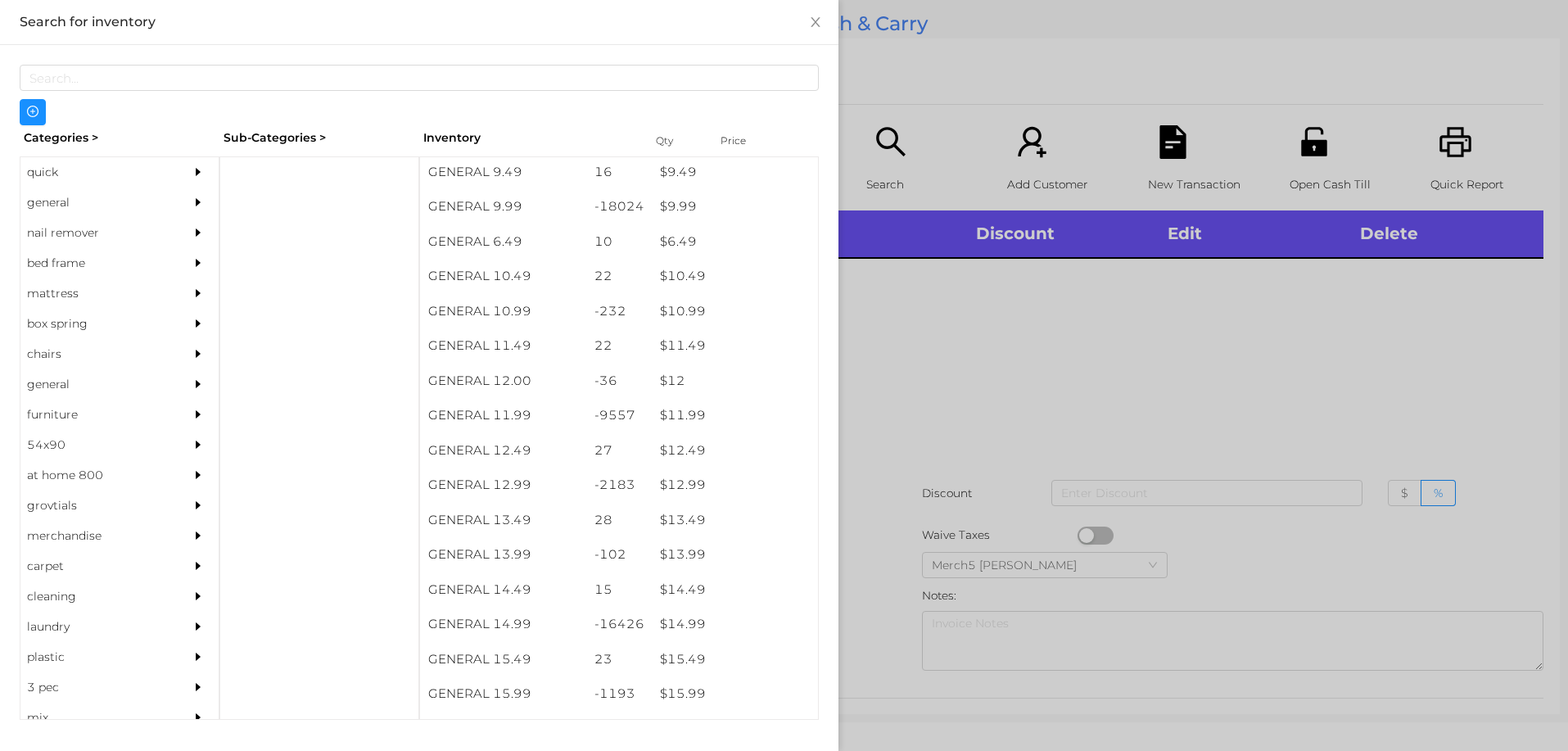
scroll to position [966, 0]
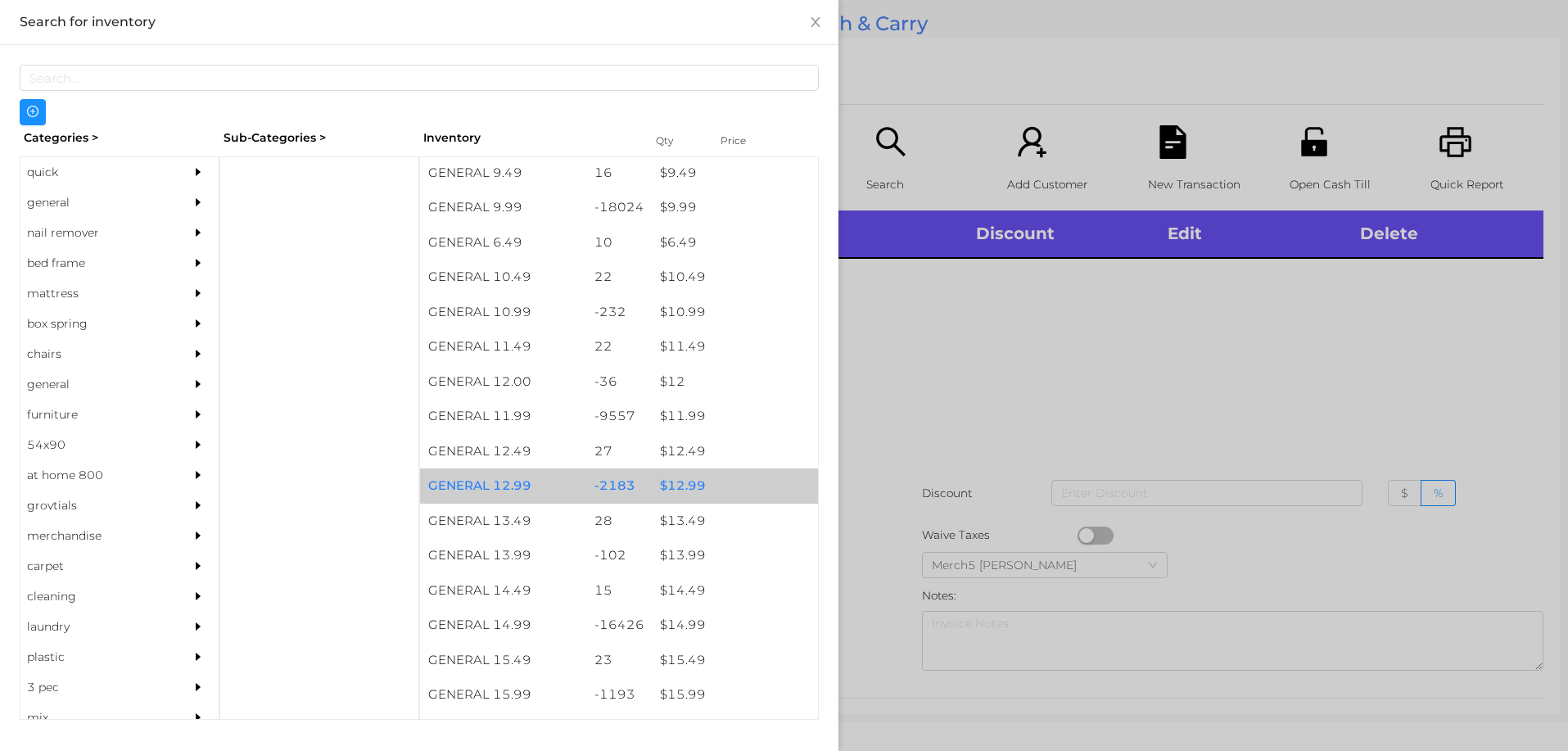
click at [692, 492] on div "$ 12.99" at bounding box center [734, 486] width 166 height 35
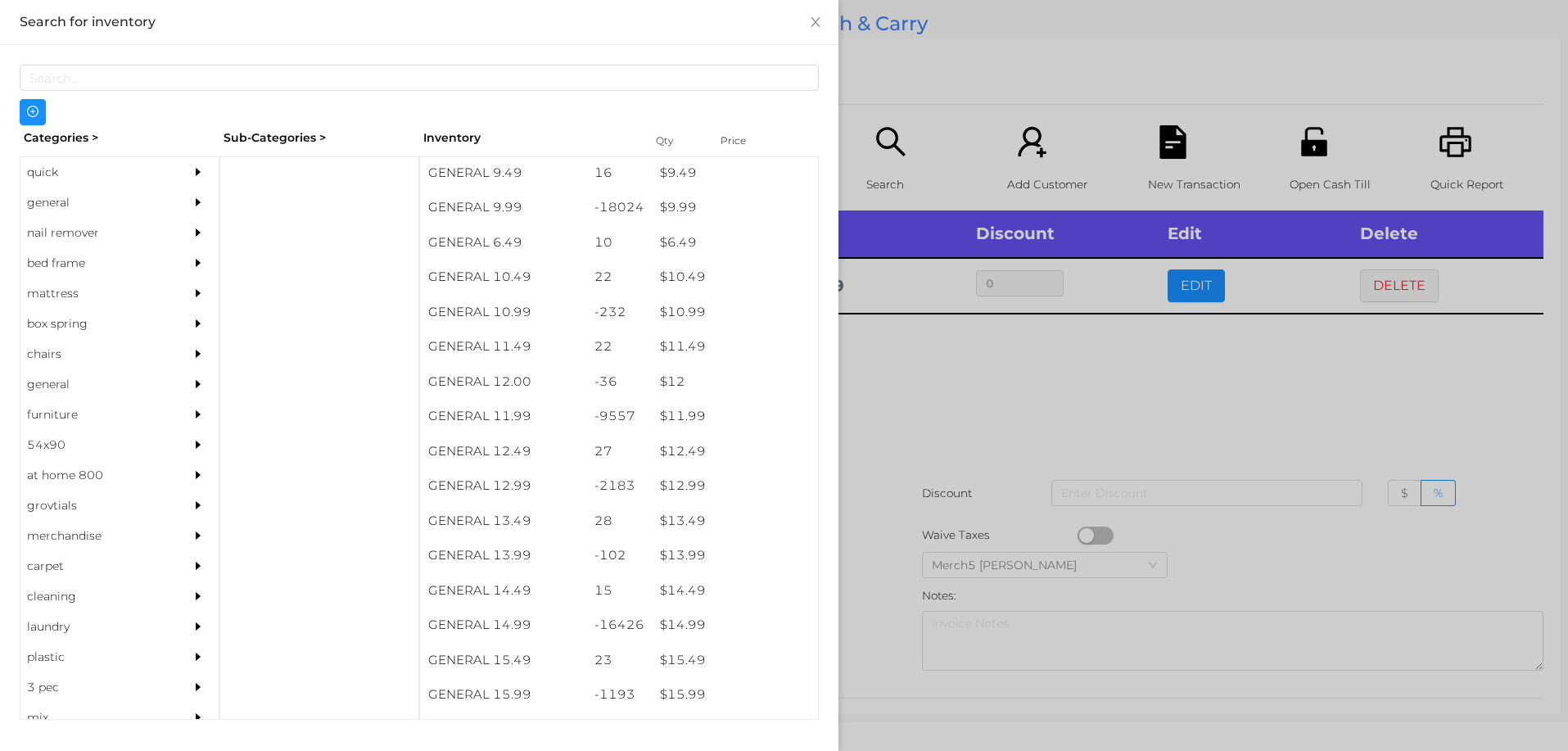
click at [948, 374] on div at bounding box center [784, 376] width 1568 height 751
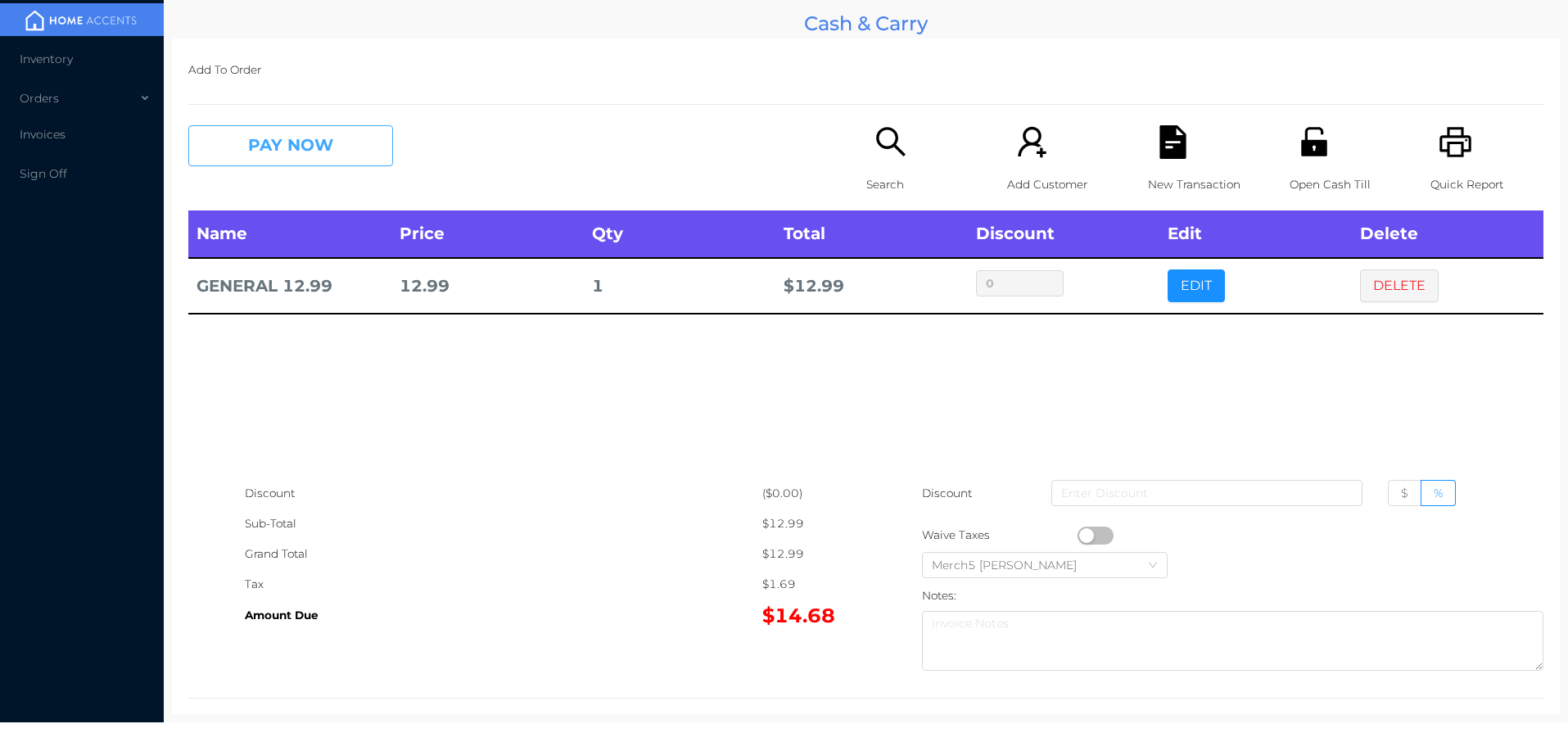
click at [353, 137] on button "PAY NOW" at bounding box center [291, 145] width 205 height 41
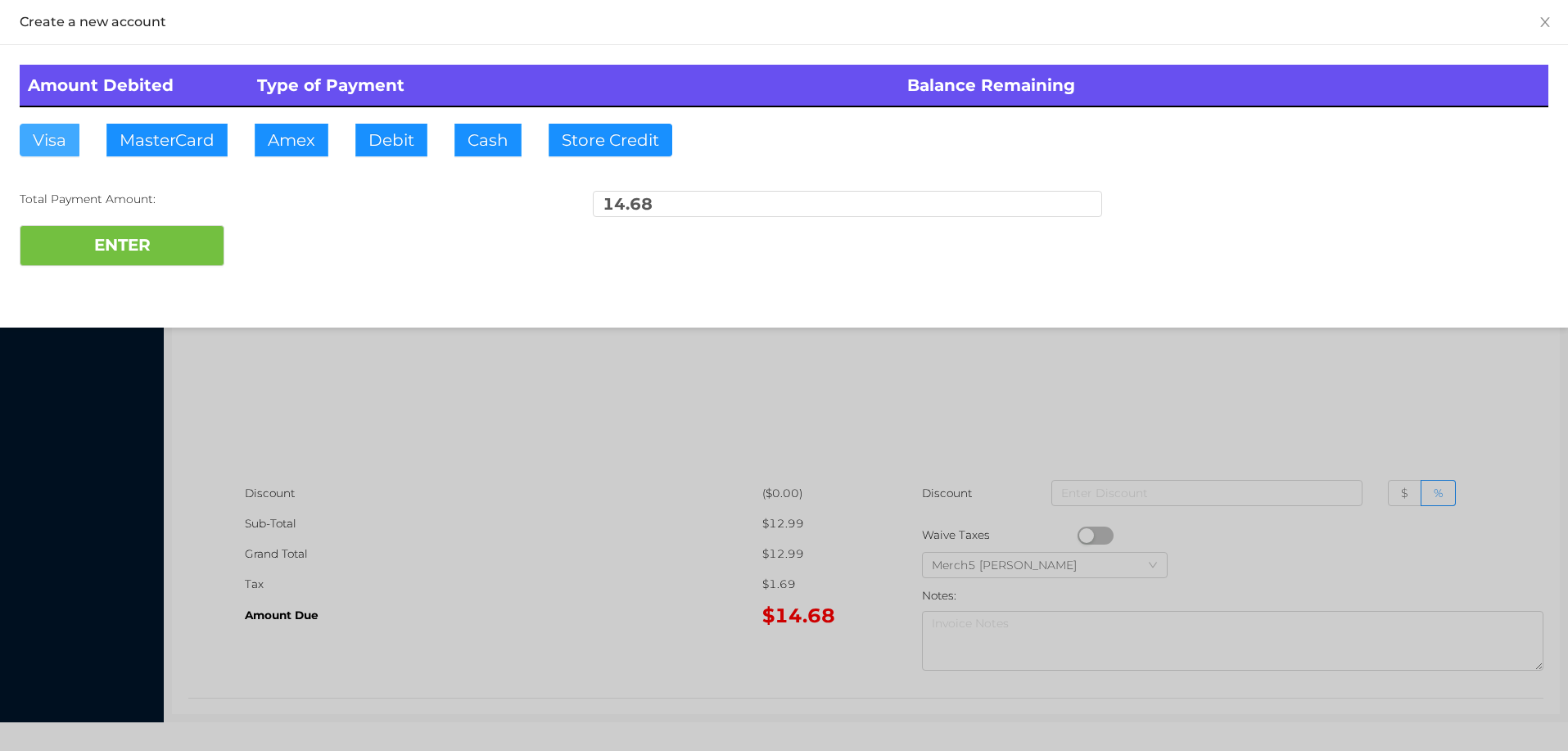
click at [45, 140] on button "Visa" at bounding box center [50, 140] width 60 height 32
click at [79, 241] on button "ENTER" at bounding box center [122, 245] width 205 height 41
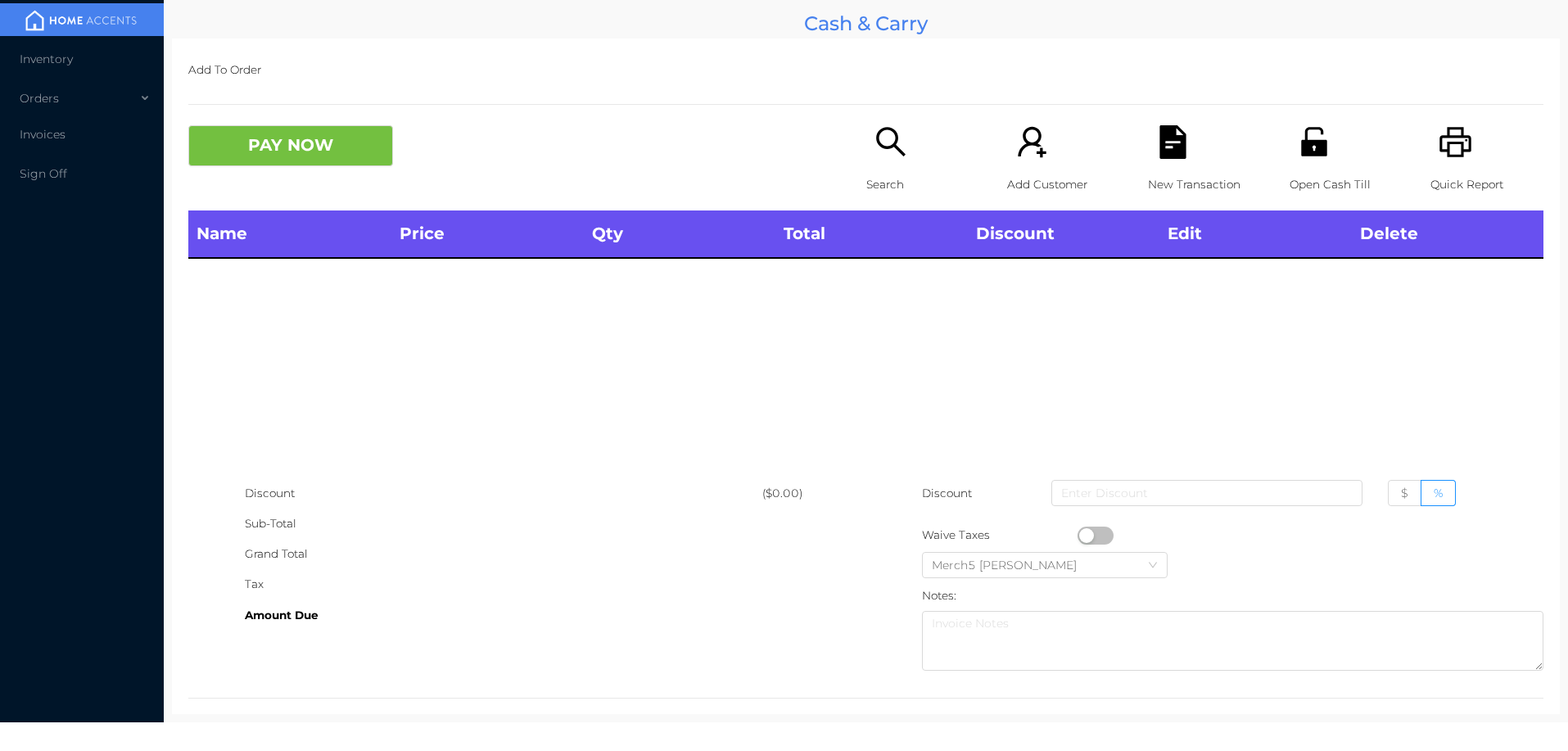
click at [880, 152] on icon "icon: search" at bounding box center [891, 141] width 33 height 33
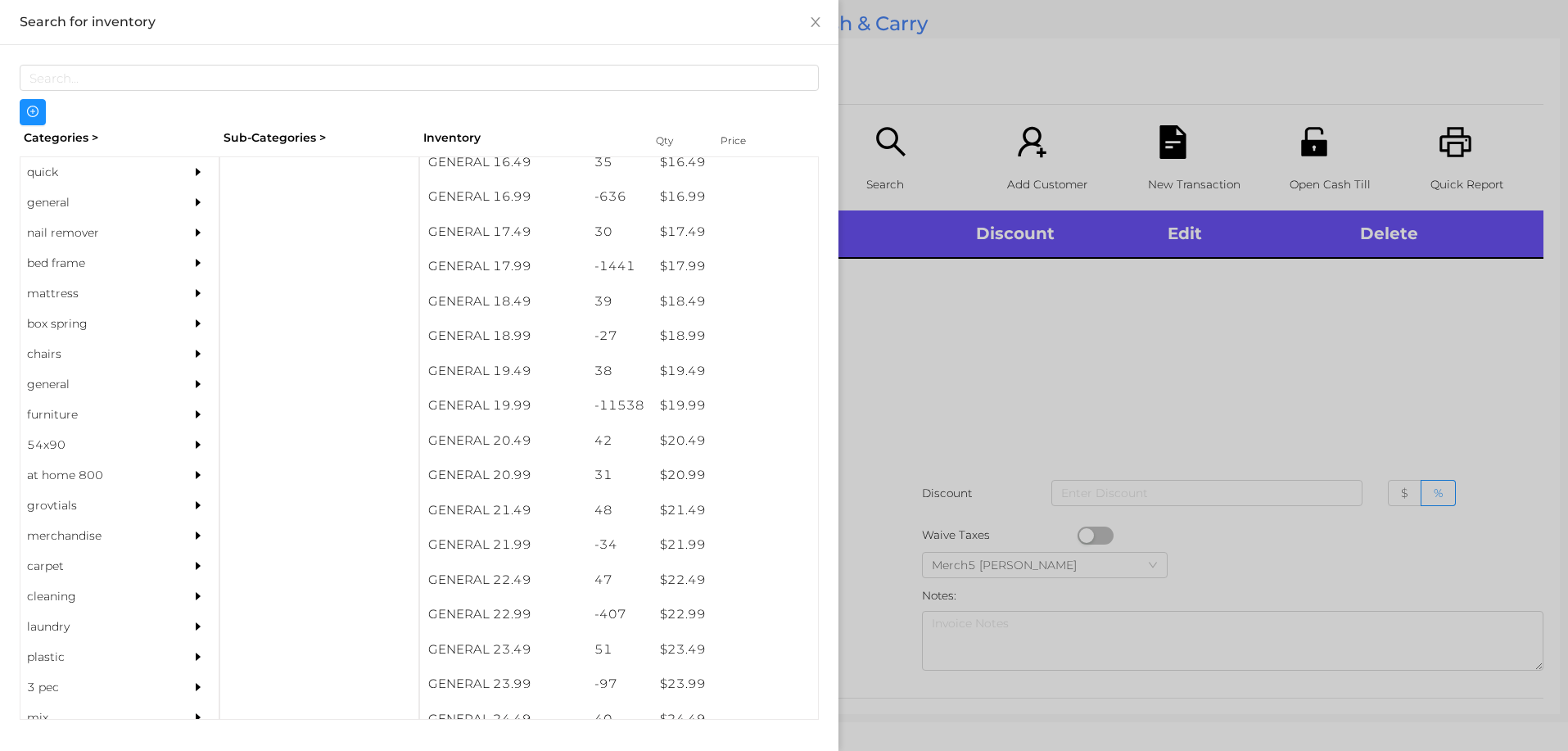
scroll to position [1531, 0]
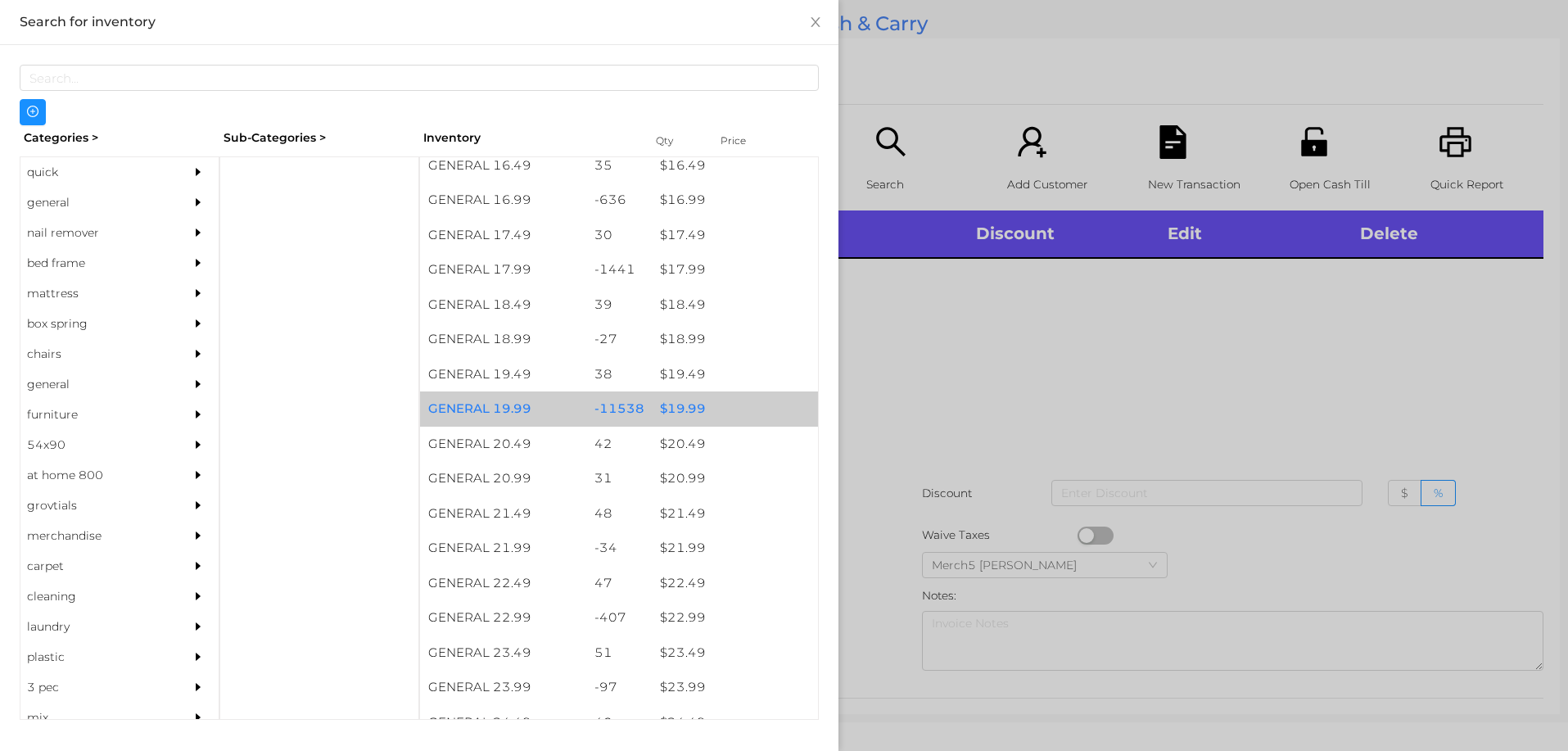
click at [674, 411] on div "$ 19.99" at bounding box center [734, 409] width 166 height 35
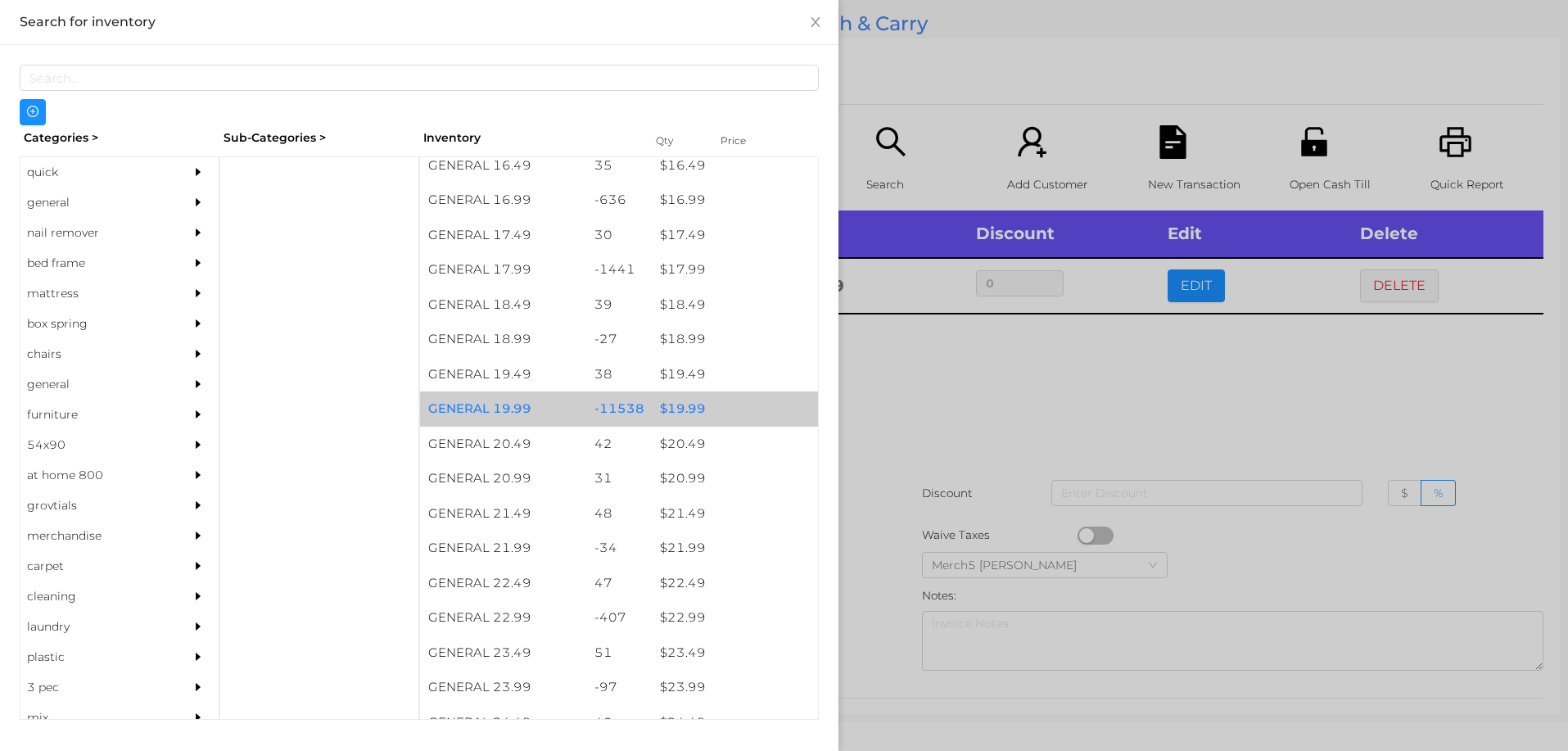
click at [950, 366] on div at bounding box center [784, 376] width 1568 height 751
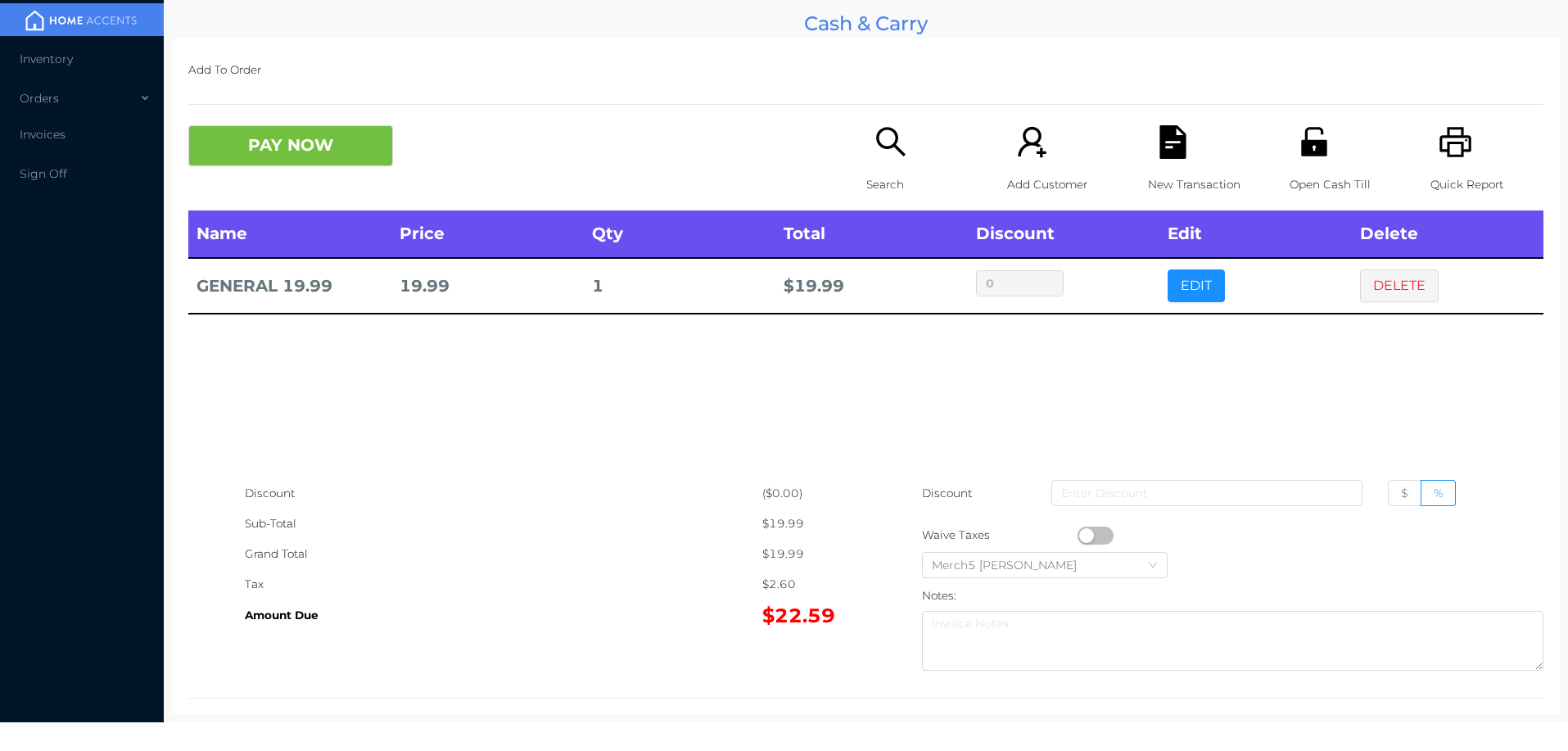
click at [352, 133] on button "PAY NOW" at bounding box center [291, 145] width 205 height 41
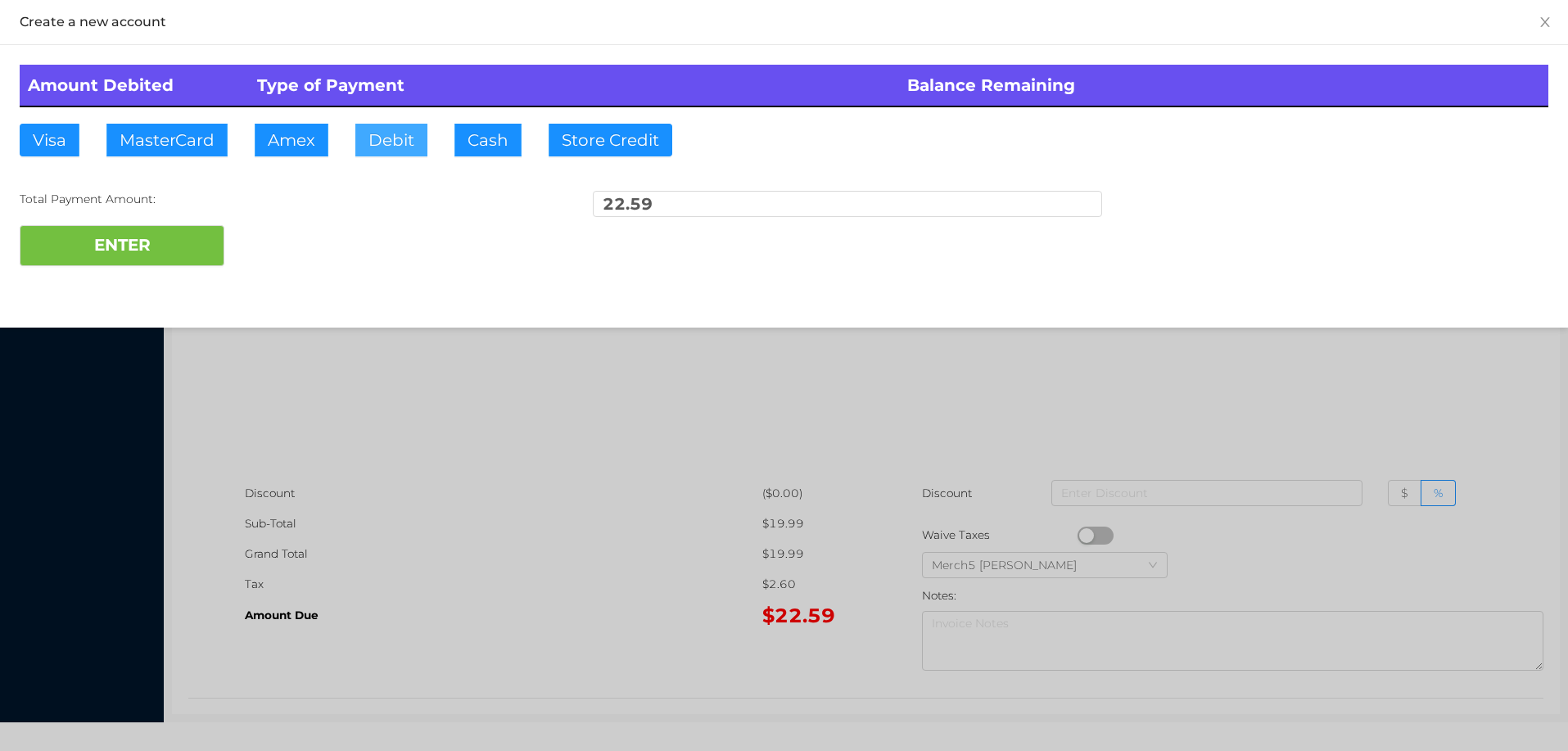
click at [397, 136] on button "Debit" at bounding box center [392, 140] width 72 height 32
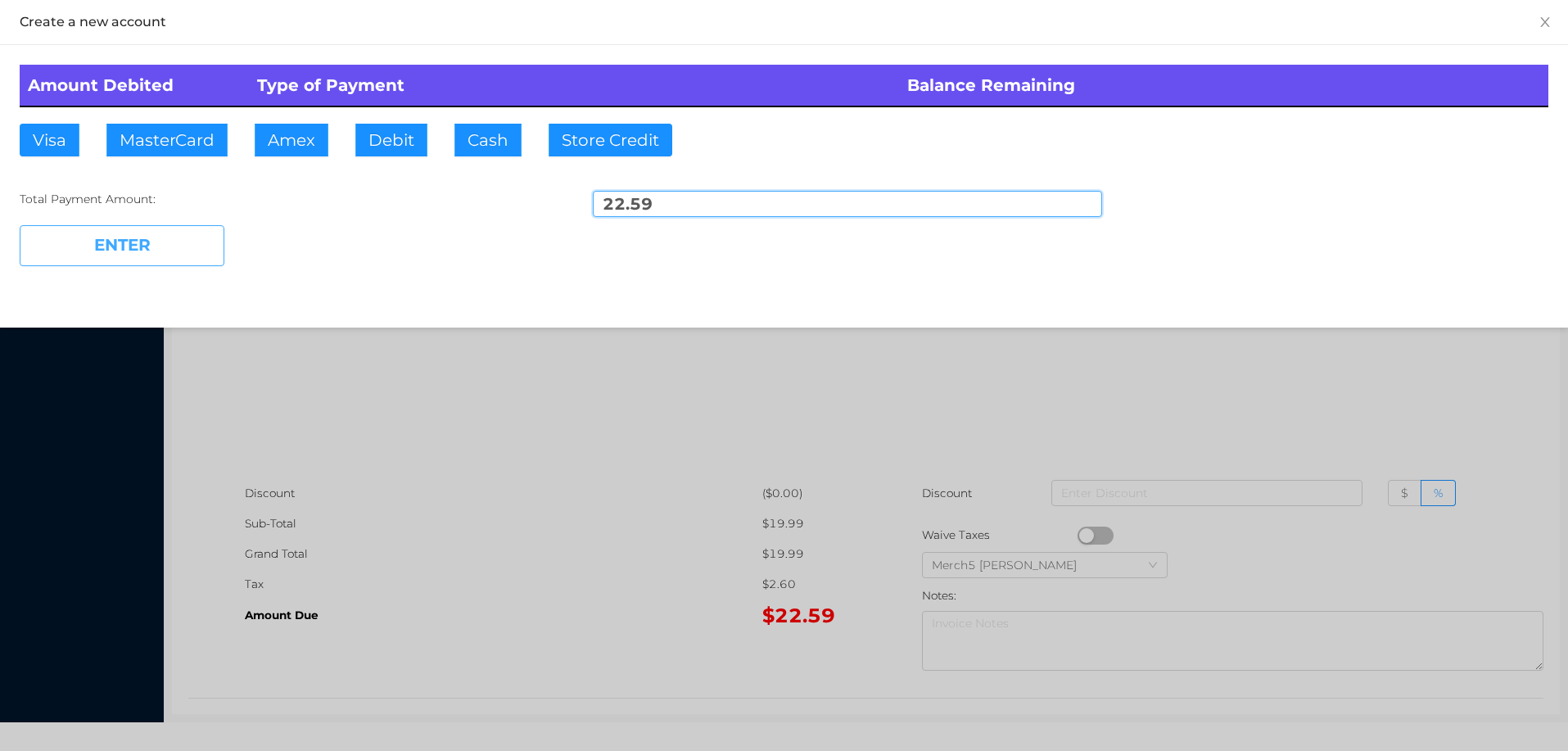
click at [181, 242] on button "ENTER" at bounding box center [122, 245] width 205 height 41
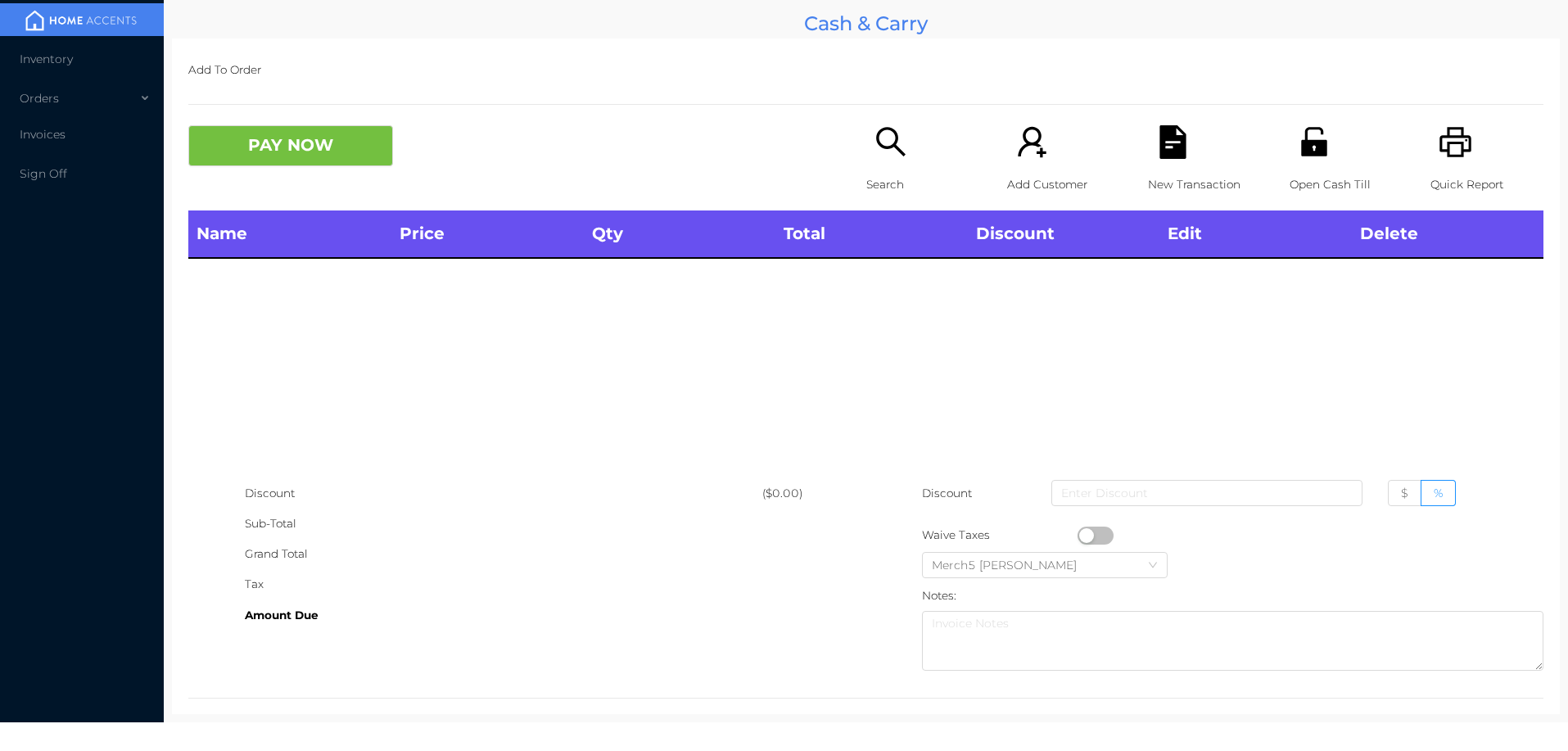
click at [1439, 143] on icon "icon: printer" at bounding box center [1455, 141] width 31 height 30
